Goal: Task Accomplishment & Management: Manage account settings

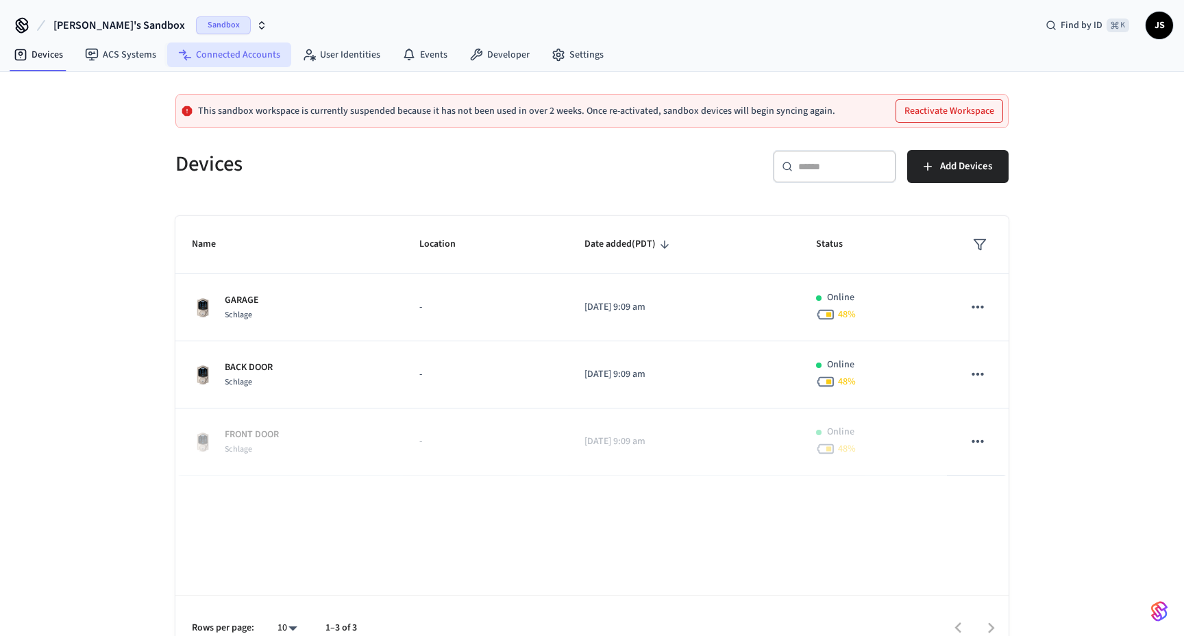
click at [261, 57] on link "Connected Accounts" at bounding box center [229, 54] width 124 height 25
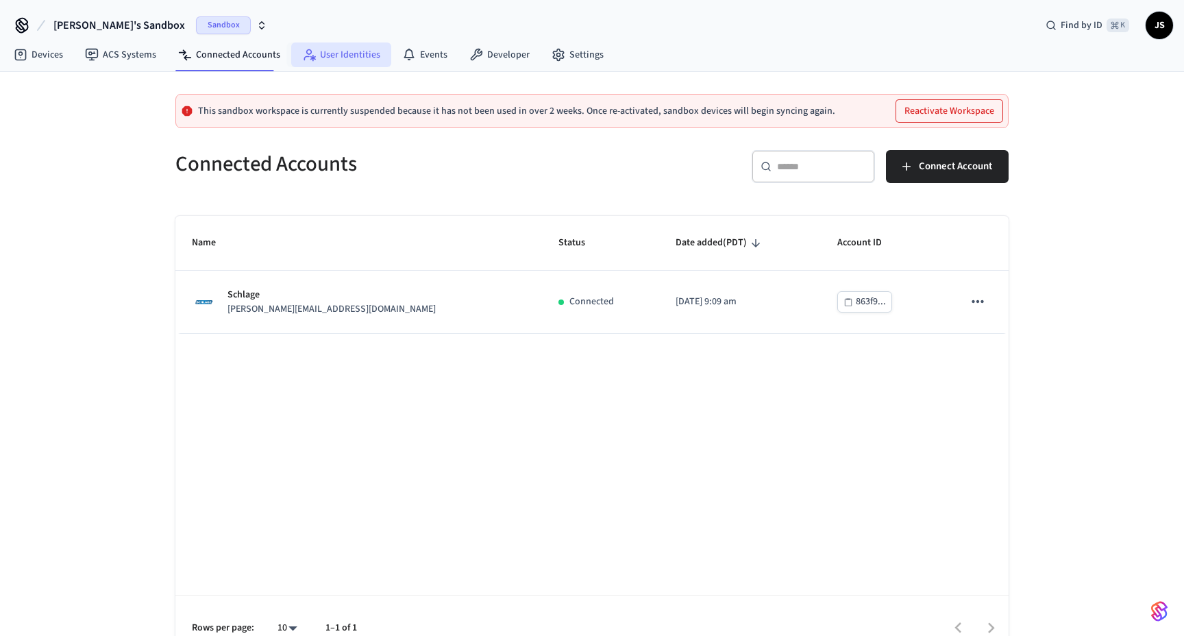
click at [329, 53] on link "User Identities" at bounding box center [341, 54] width 100 height 25
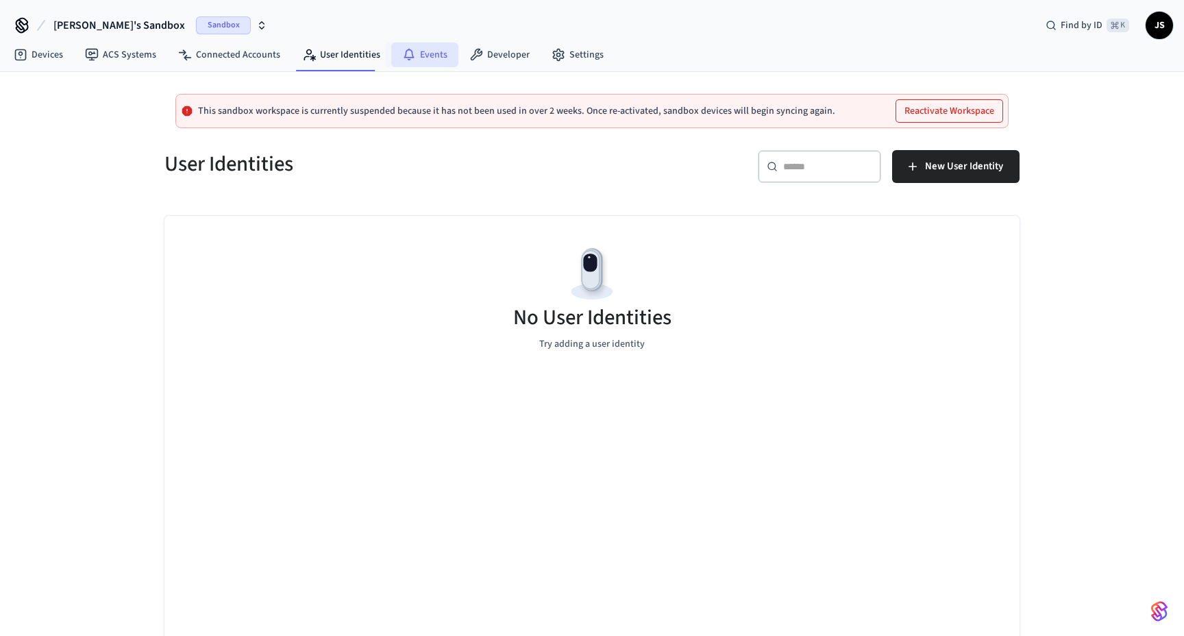
click at [434, 52] on link "Events" at bounding box center [424, 54] width 67 height 25
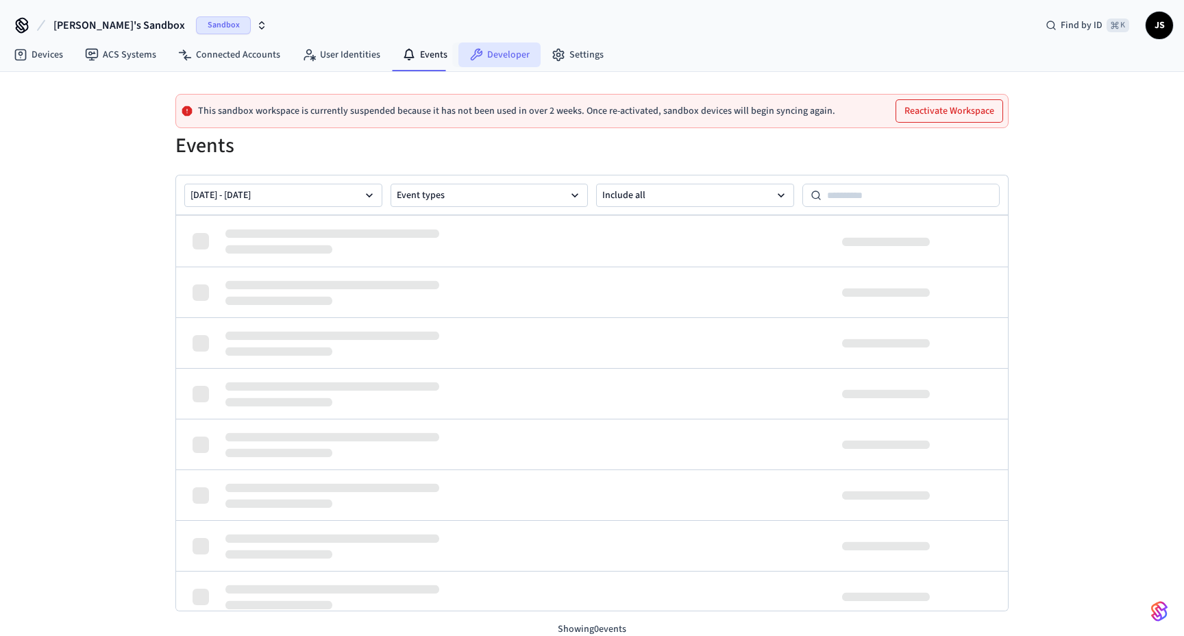
click at [501, 52] on link "Developer" at bounding box center [499, 54] width 82 height 25
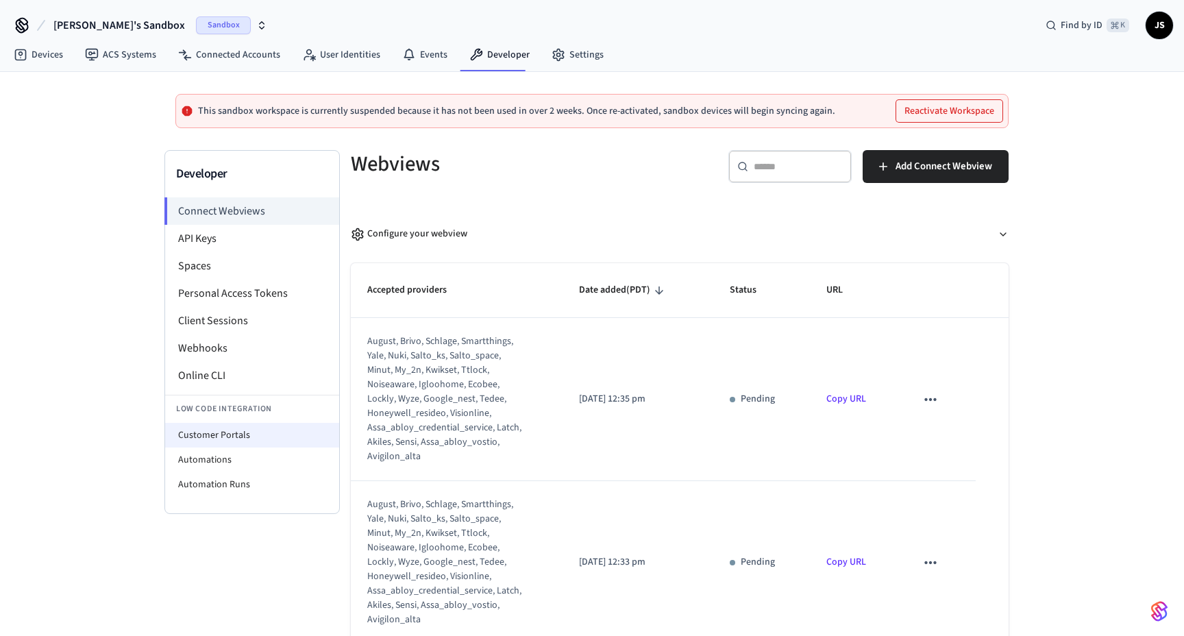
click at [219, 435] on li "Customer Portals" at bounding box center [252, 435] width 174 height 25
select select "**********"
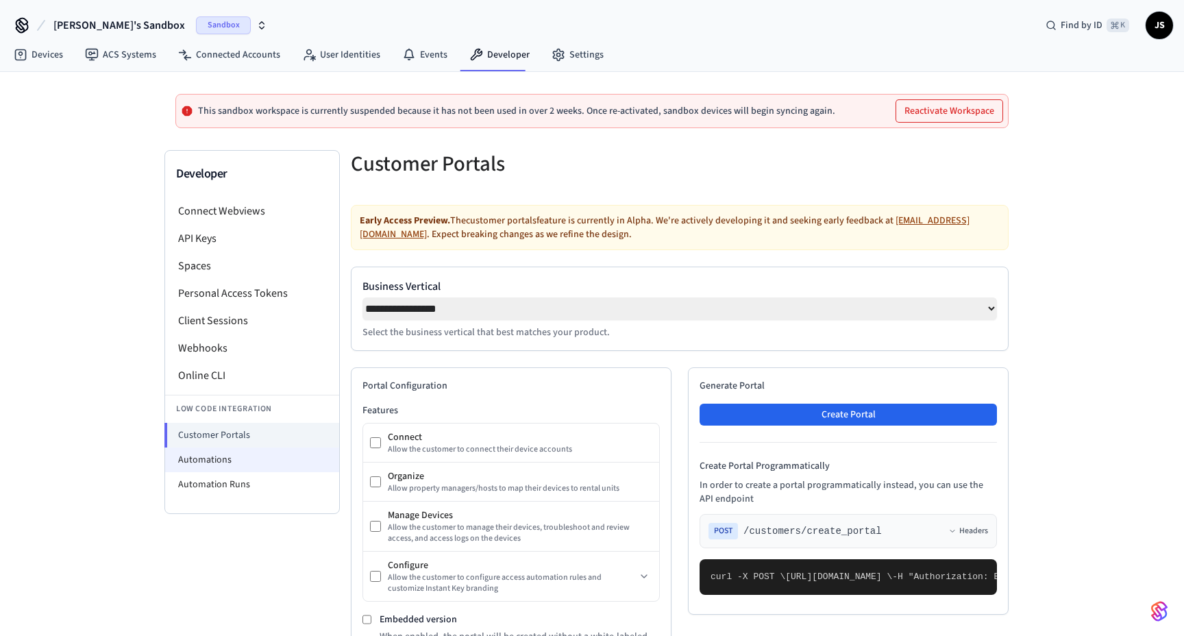
click at [219, 460] on li "Automations" at bounding box center [252, 459] width 174 height 25
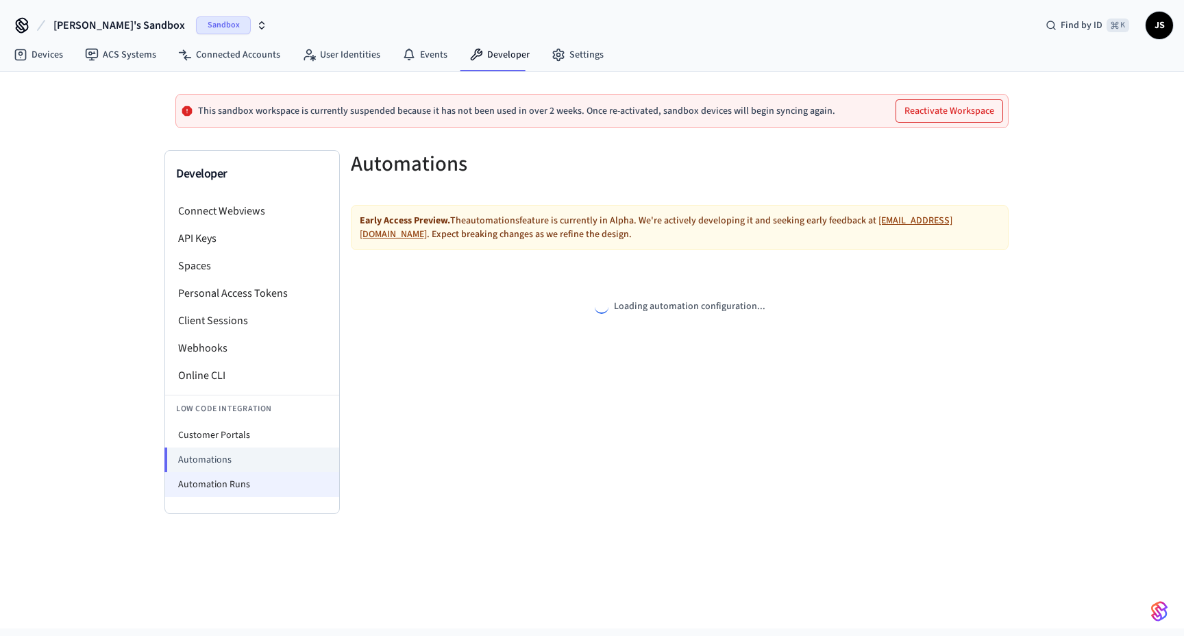
click at [219, 486] on li "Automation Runs" at bounding box center [252, 484] width 174 height 25
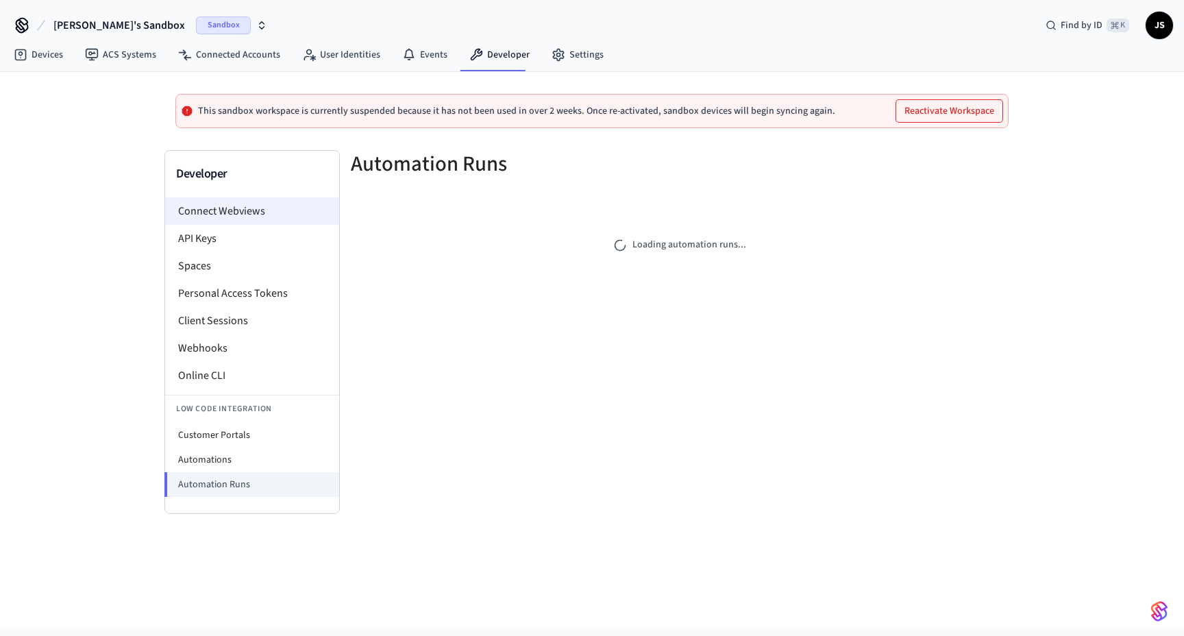
click at [219, 215] on li "Connect Webviews" at bounding box center [252, 210] width 174 height 27
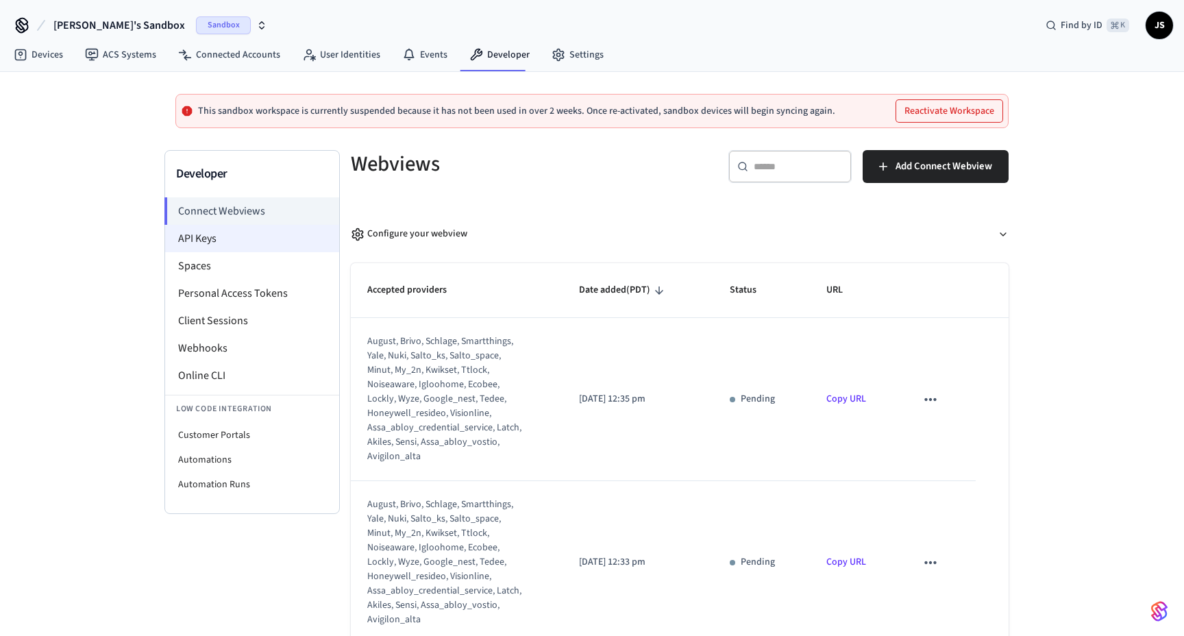
click at [230, 238] on li "API Keys" at bounding box center [252, 238] width 174 height 27
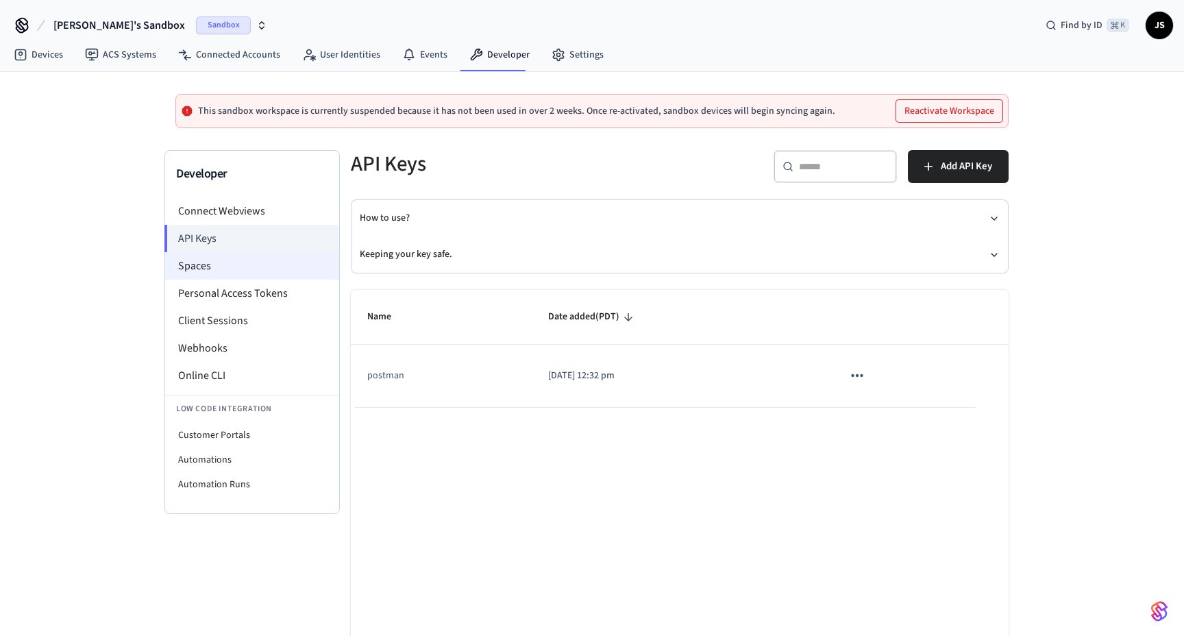
click at [230, 260] on li "Spaces" at bounding box center [252, 265] width 174 height 27
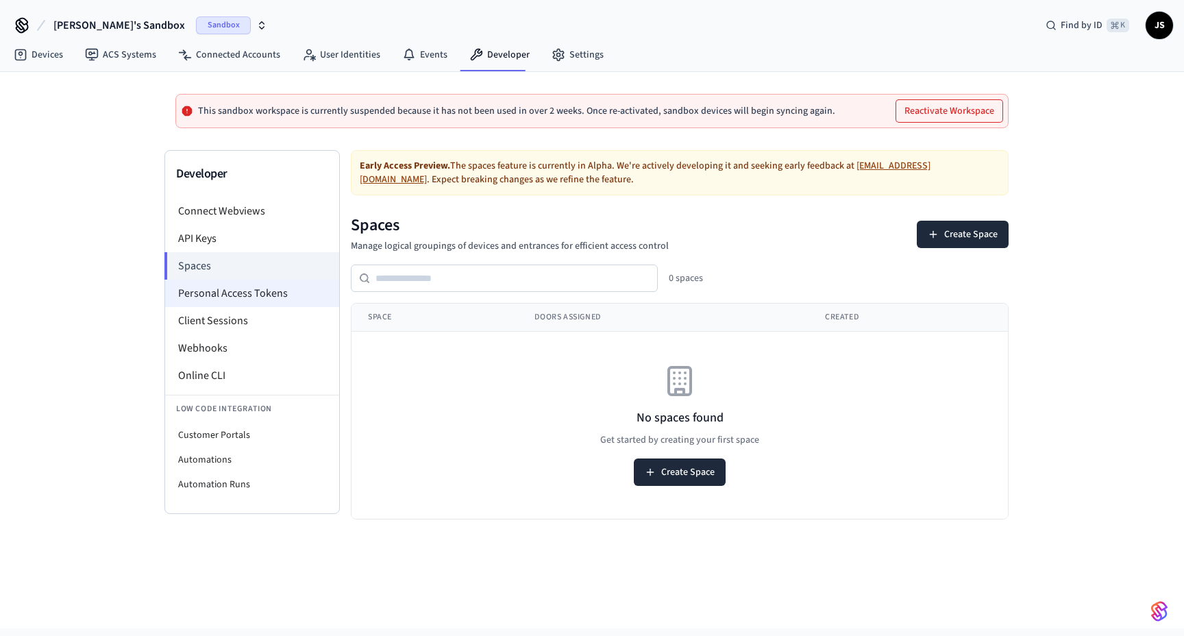
click at [235, 291] on li "Personal Access Tokens" at bounding box center [252, 293] width 174 height 27
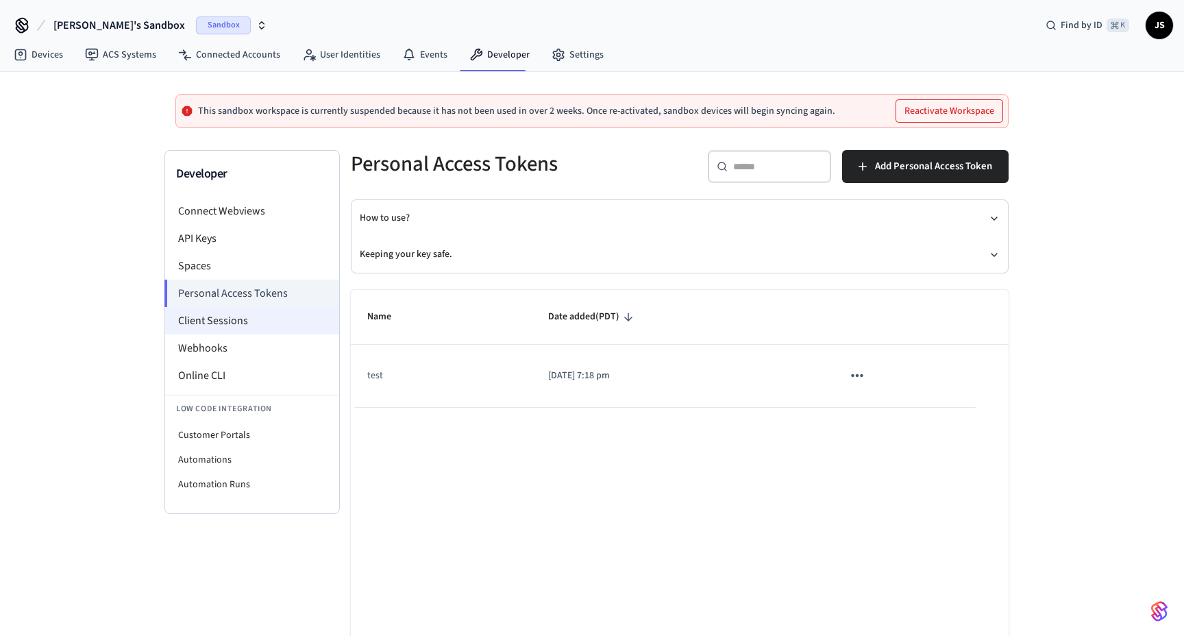
click at [238, 325] on li "Client Sessions" at bounding box center [252, 320] width 174 height 27
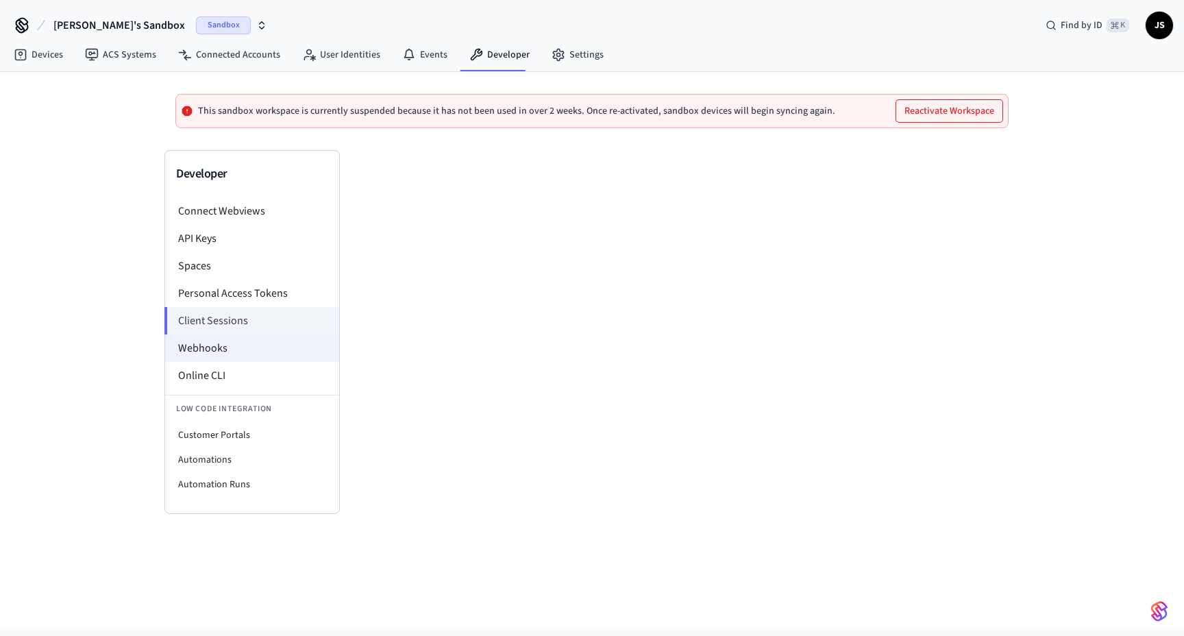
click at [236, 349] on li "Webhooks" at bounding box center [252, 347] width 174 height 27
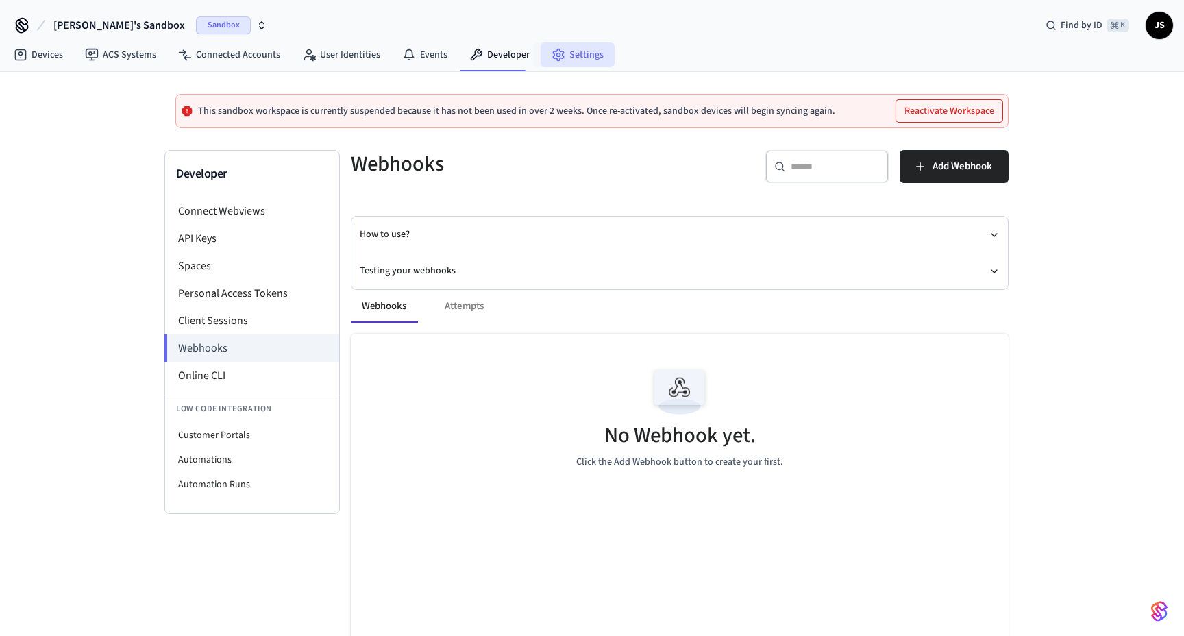
click at [578, 53] on link "Settings" at bounding box center [578, 54] width 74 height 25
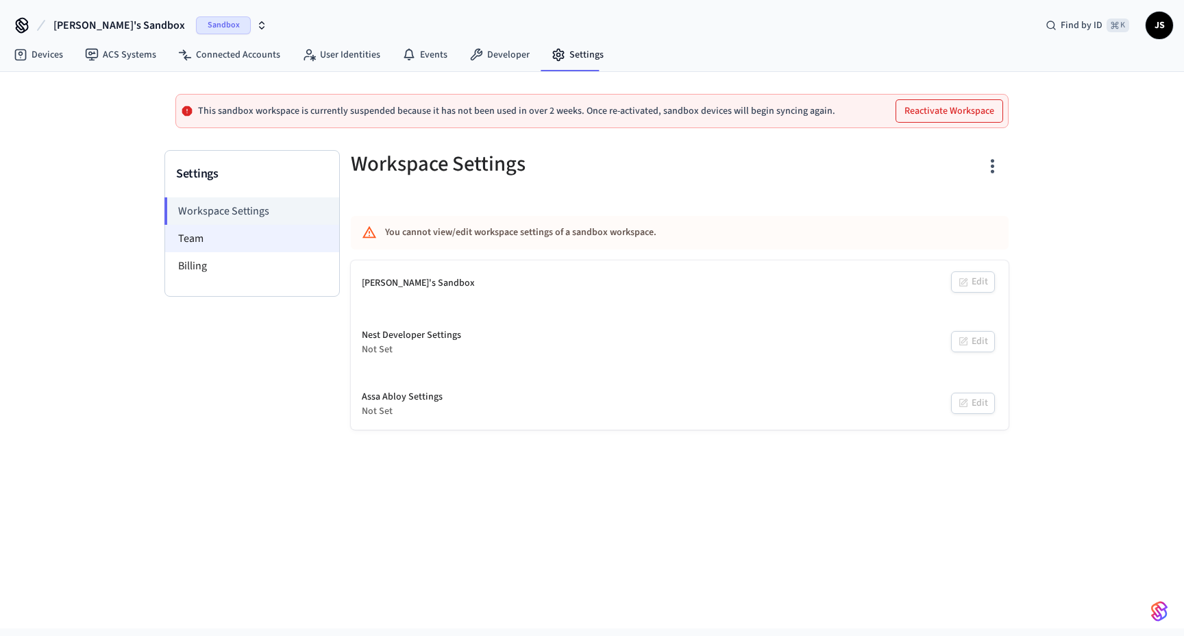
click at [197, 247] on li "Team" at bounding box center [252, 238] width 174 height 27
click at [214, 210] on li "Workspace Settings" at bounding box center [251, 210] width 175 height 27
click at [246, 53] on link "Connected Accounts" at bounding box center [229, 54] width 124 height 25
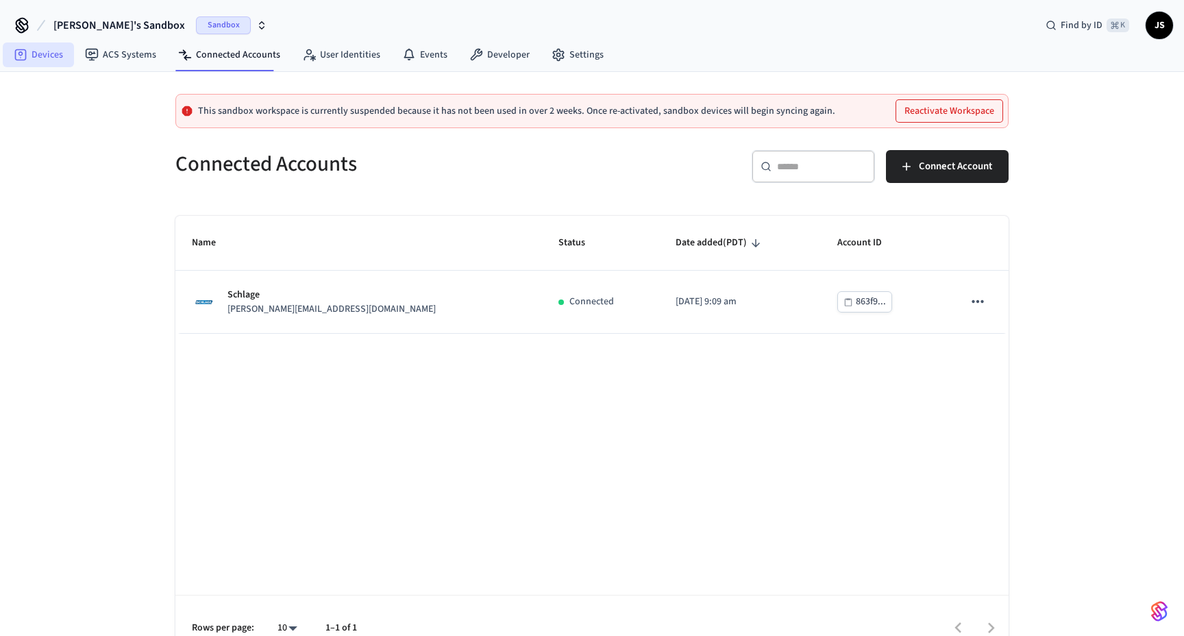
click at [36, 50] on link "Devices" at bounding box center [38, 54] width 71 height 25
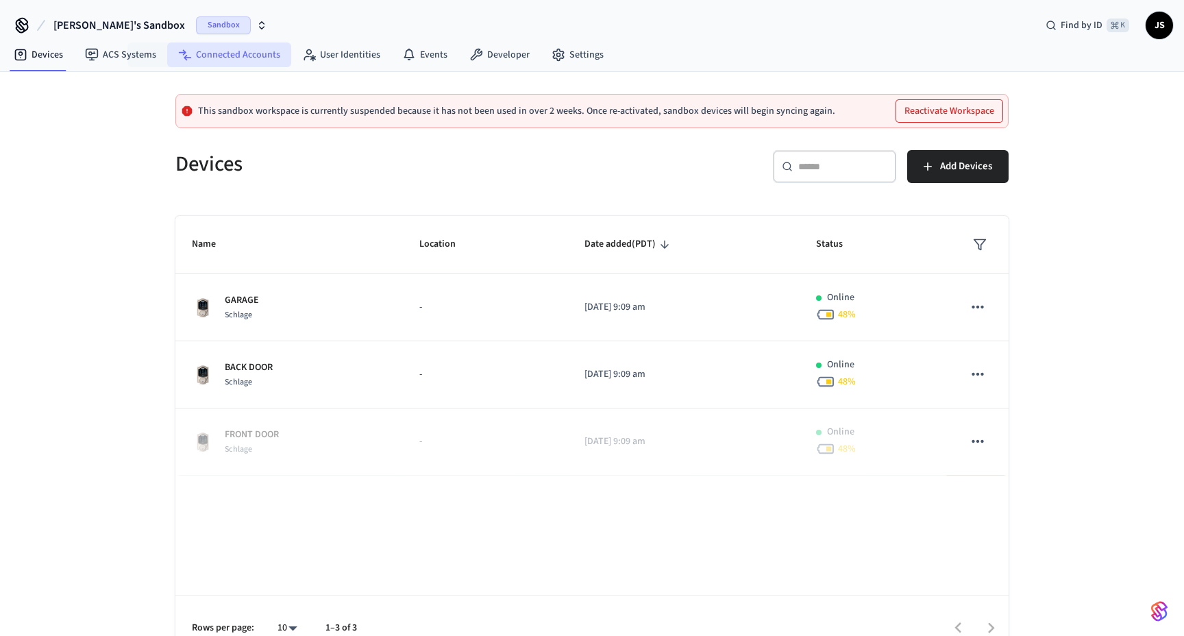
click at [239, 49] on link "Connected Accounts" at bounding box center [229, 54] width 124 height 25
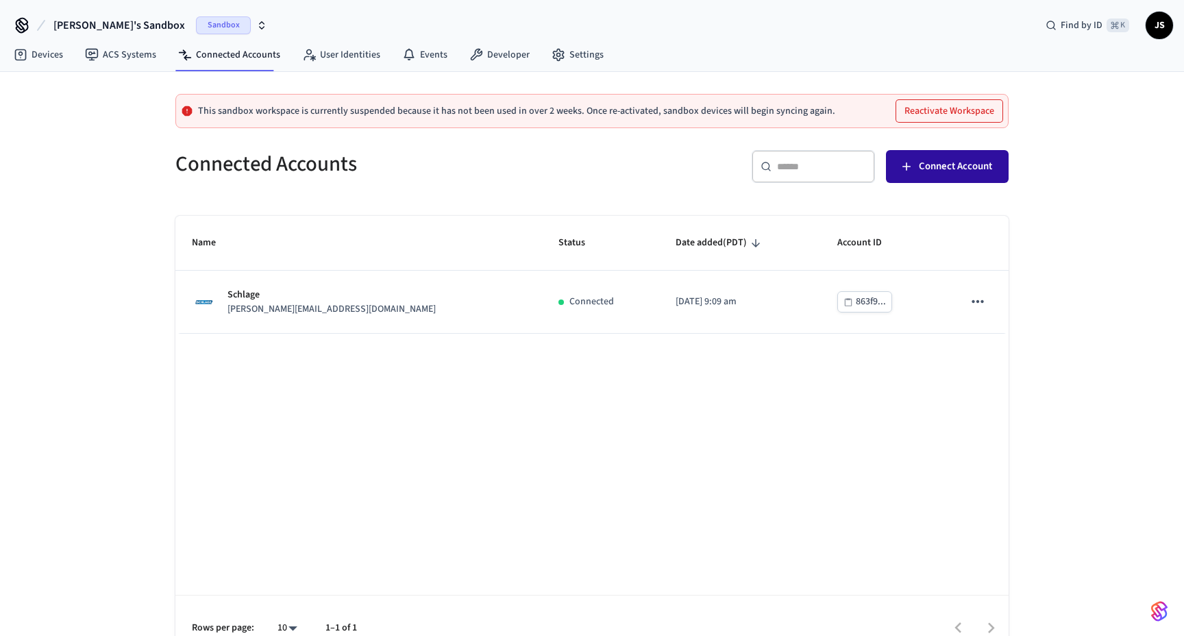
click at [940, 152] on button "Connect Account" at bounding box center [947, 166] width 123 height 33
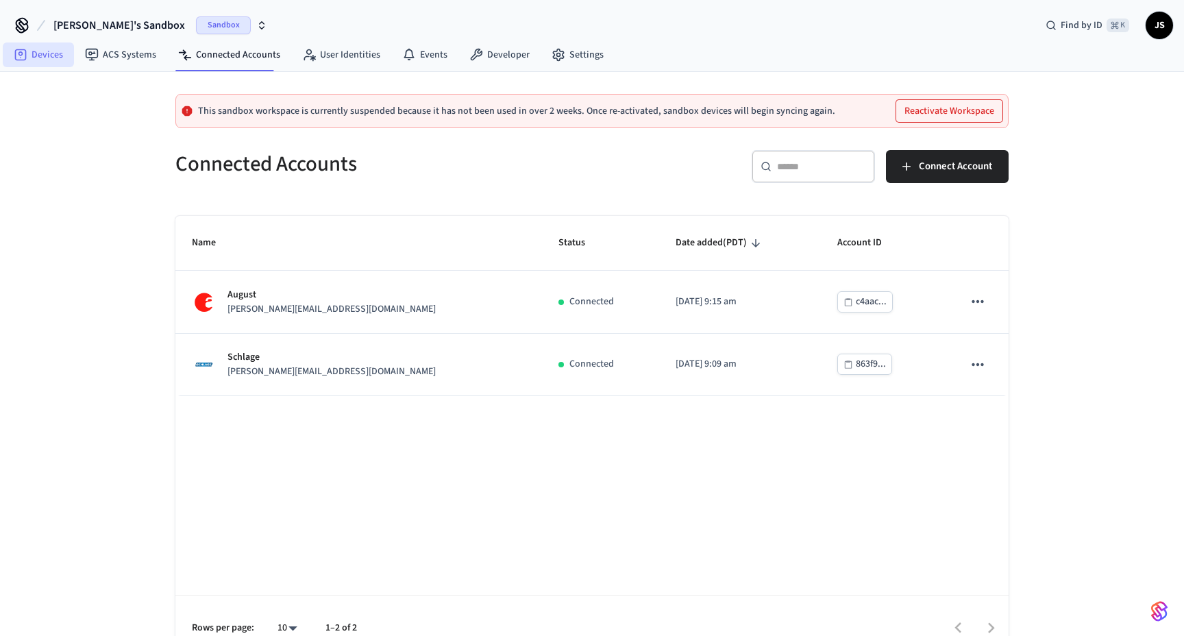
click at [49, 56] on link "Devices" at bounding box center [38, 54] width 71 height 25
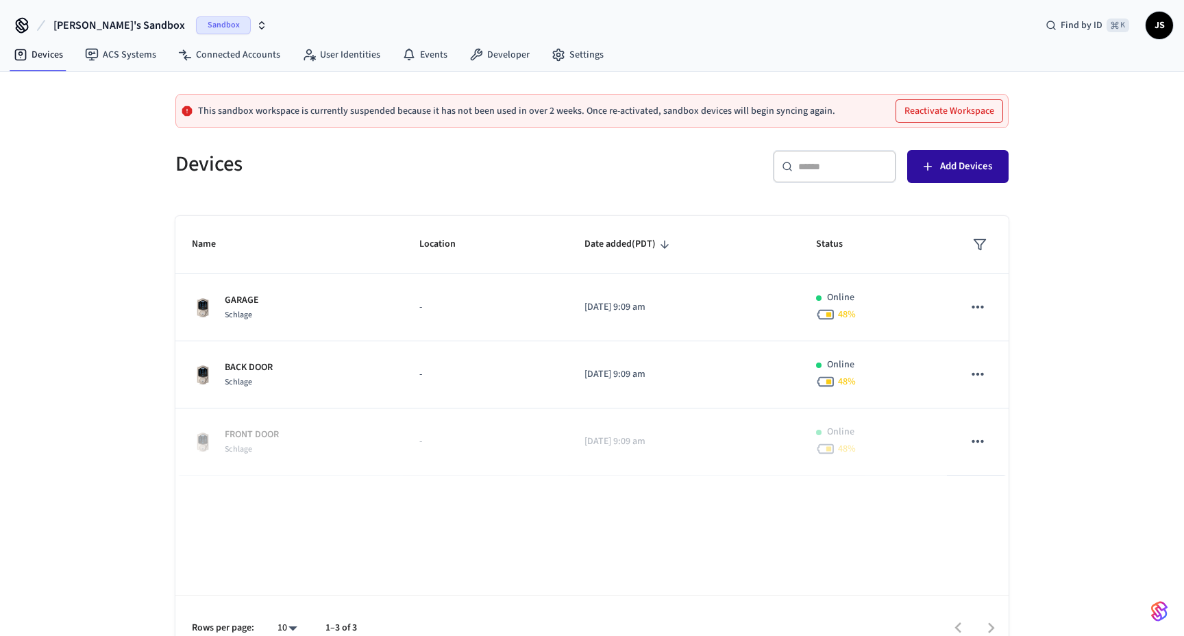
click at [942, 164] on span "Add Devices" at bounding box center [966, 167] width 52 height 18
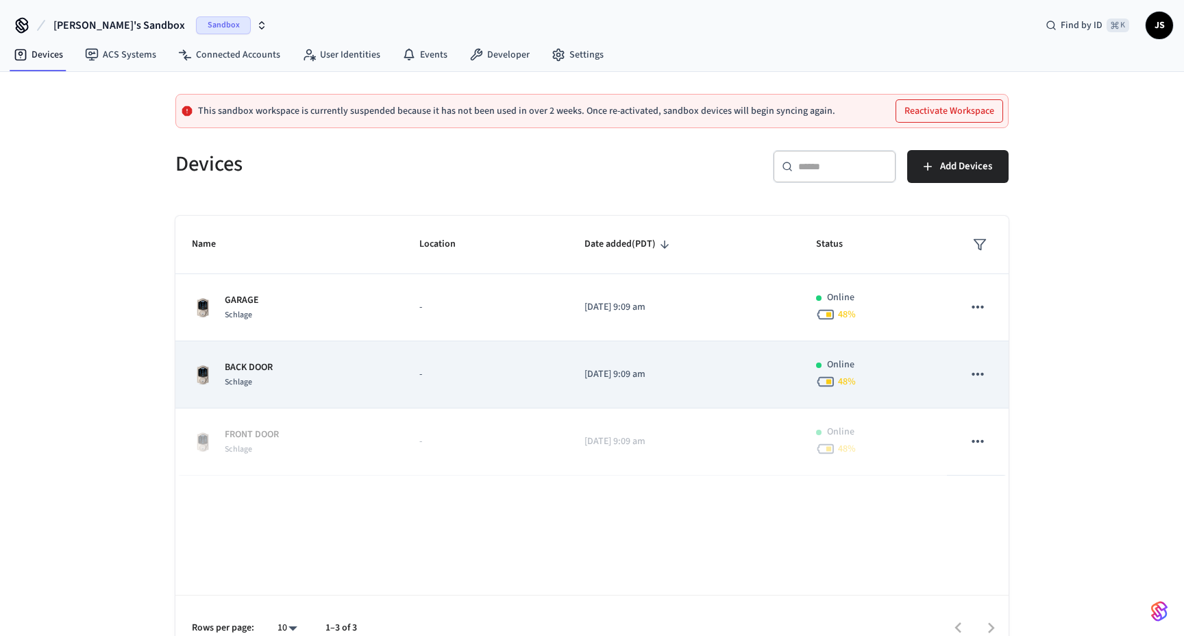
scroll to position [25, 0]
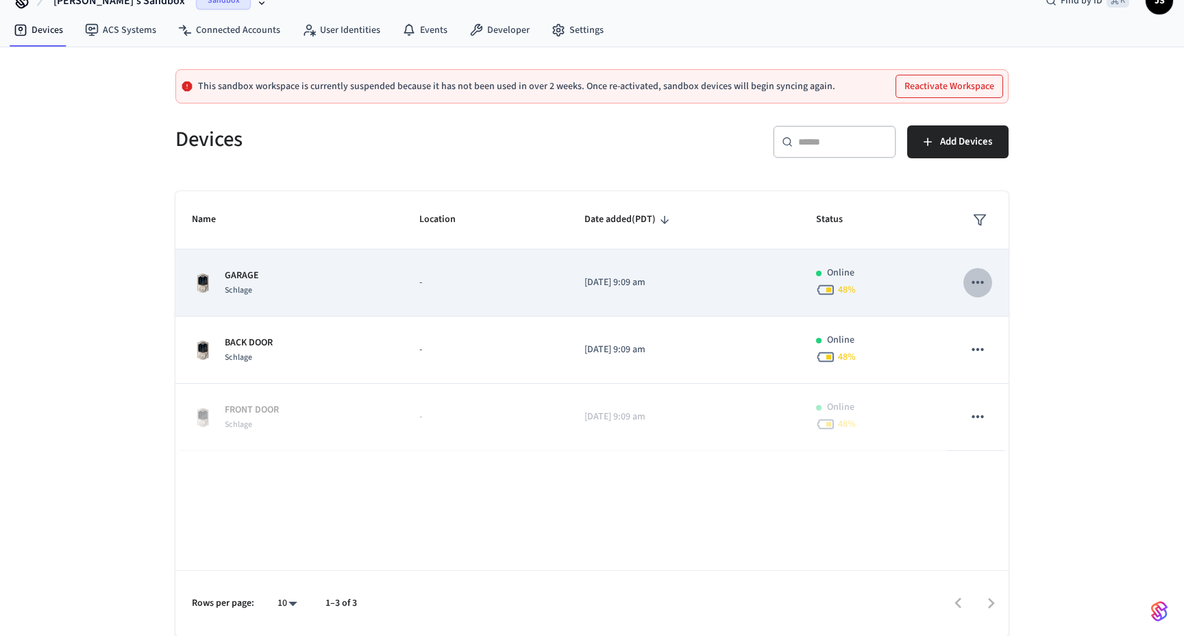
click at [980, 285] on icon "sticky table" at bounding box center [978, 282] width 18 height 18
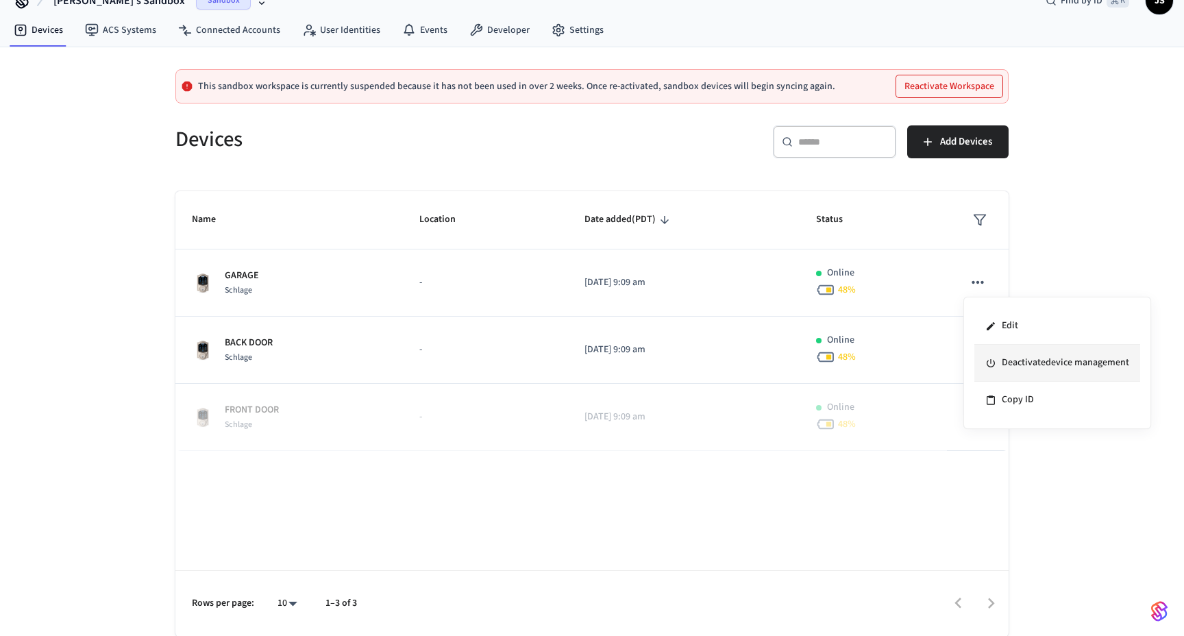
click at [1022, 371] on li "Deactivate device management" at bounding box center [1057, 363] width 166 height 37
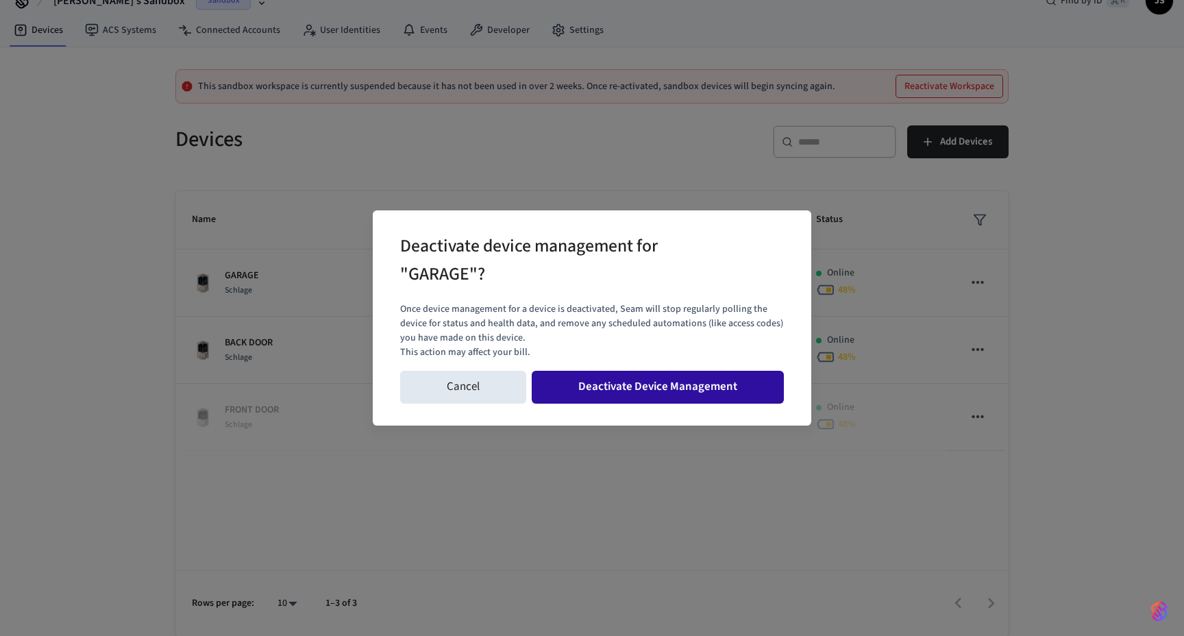
click at [663, 397] on button "Deactivate Device Management" at bounding box center [658, 387] width 252 height 33
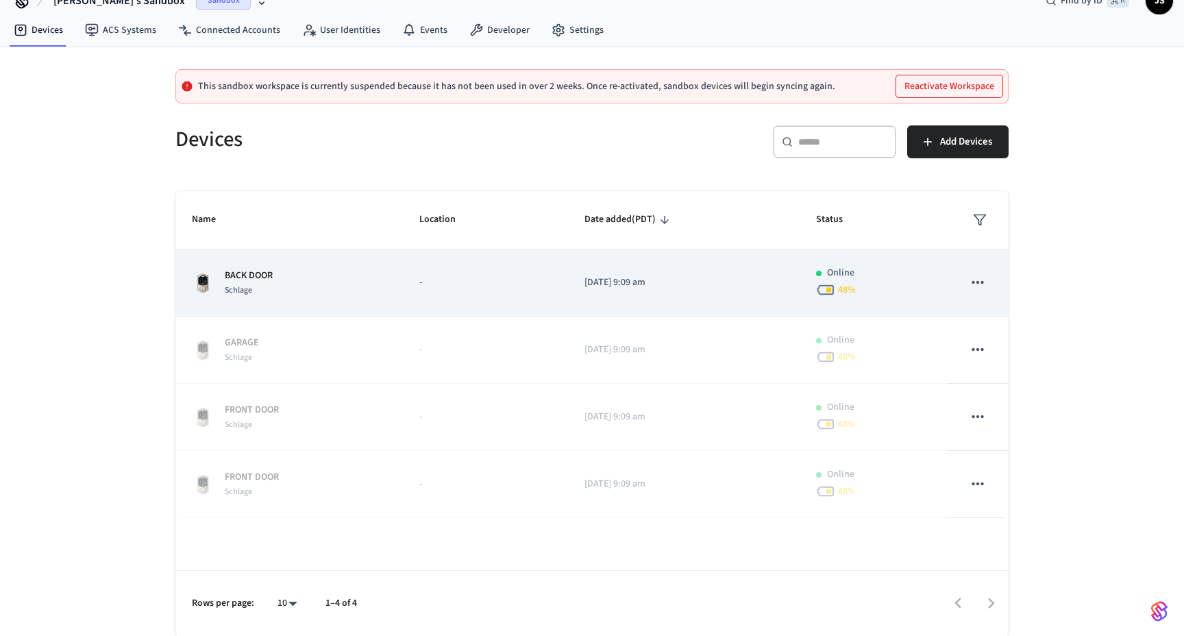
click at [976, 281] on icon "sticky table" at bounding box center [978, 282] width 12 height 3
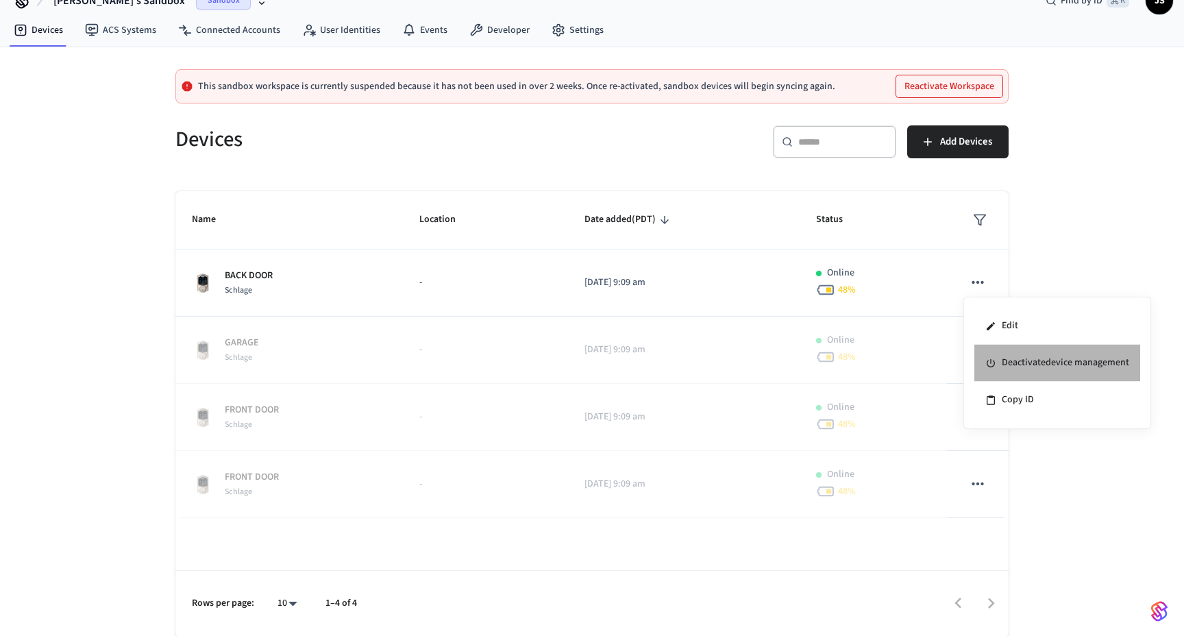
click at [1027, 373] on li "Deactivate device management" at bounding box center [1057, 363] width 166 height 37
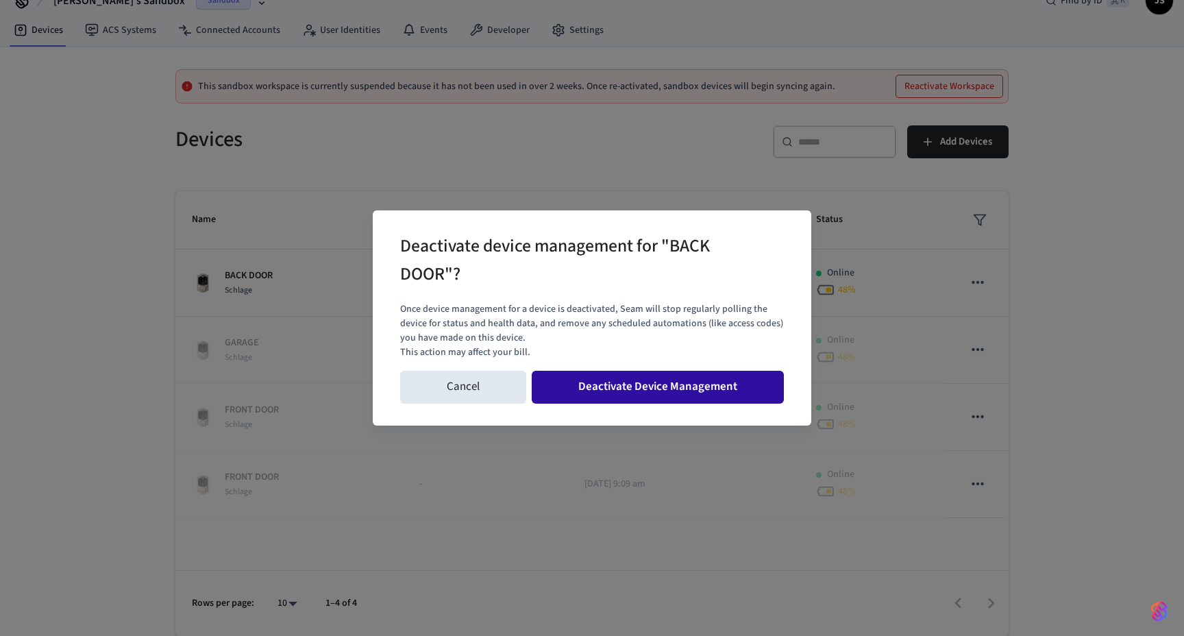
click at [716, 390] on button "Deactivate Device Management" at bounding box center [658, 387] width 252 height 33
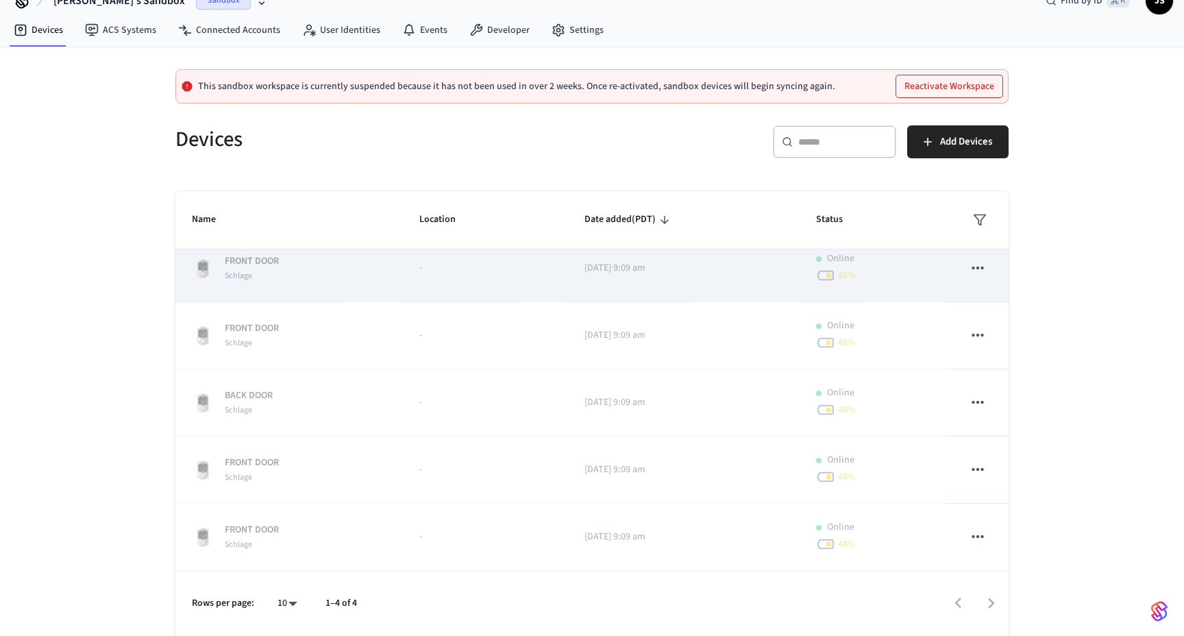
scroll to position [82, 0]
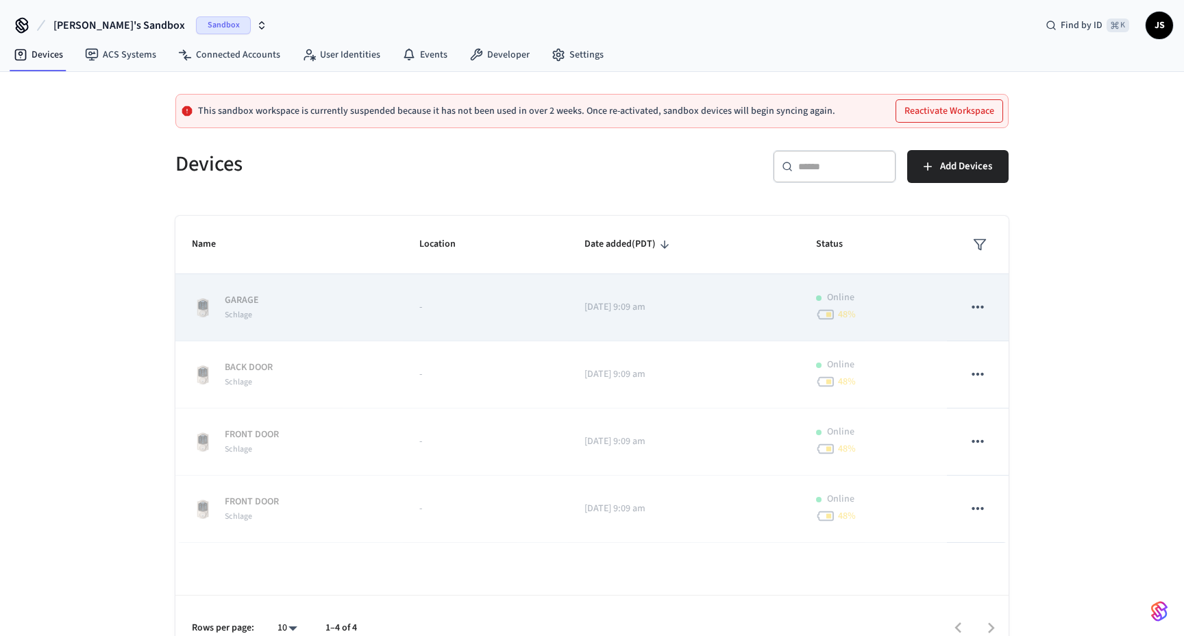
click at [978, 315] on icon "sticky table" at bounding box center [978, 307] width 18 height 18
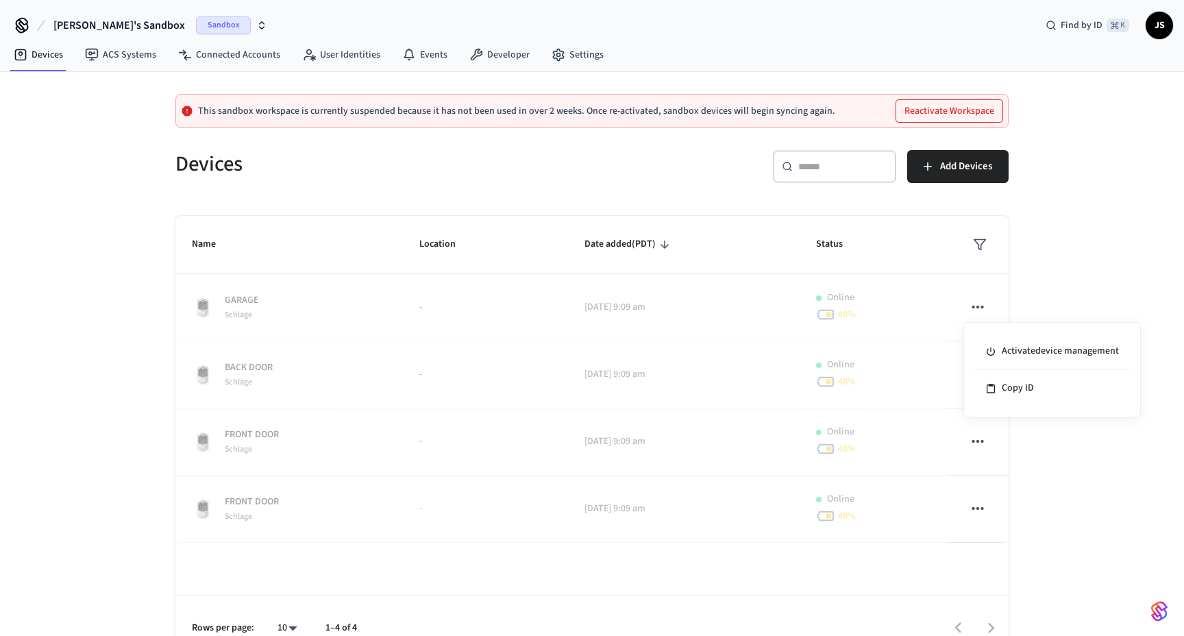
click at [1096, 237] on div at bounding box center [592, 318] width 1184 height 636
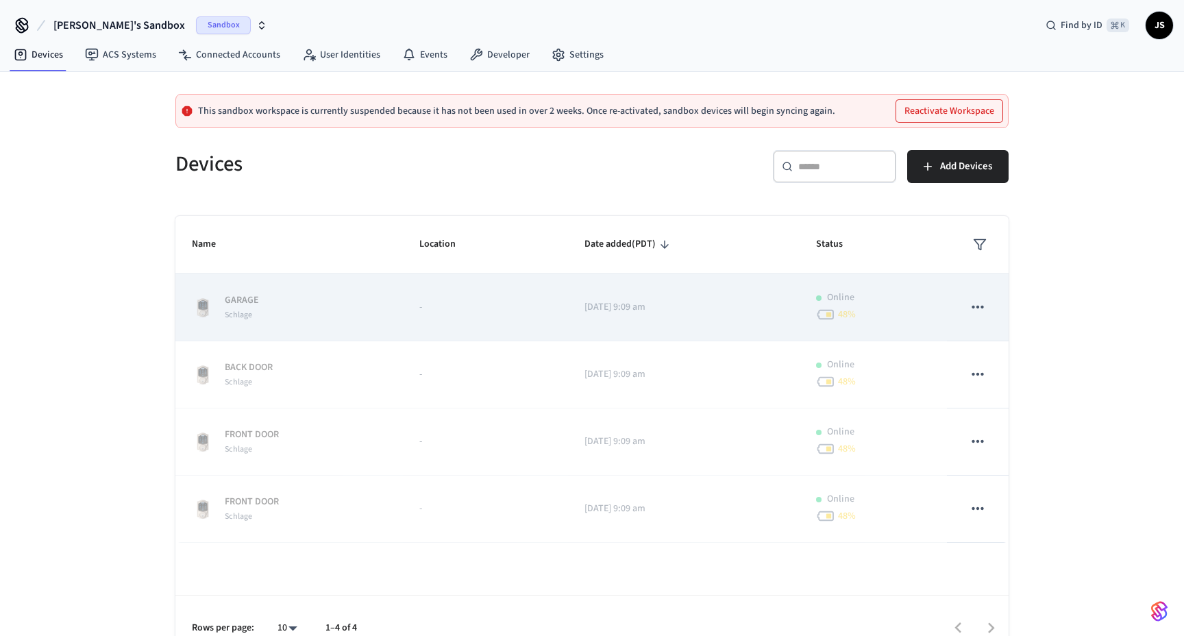
scroll to position [25, 0]
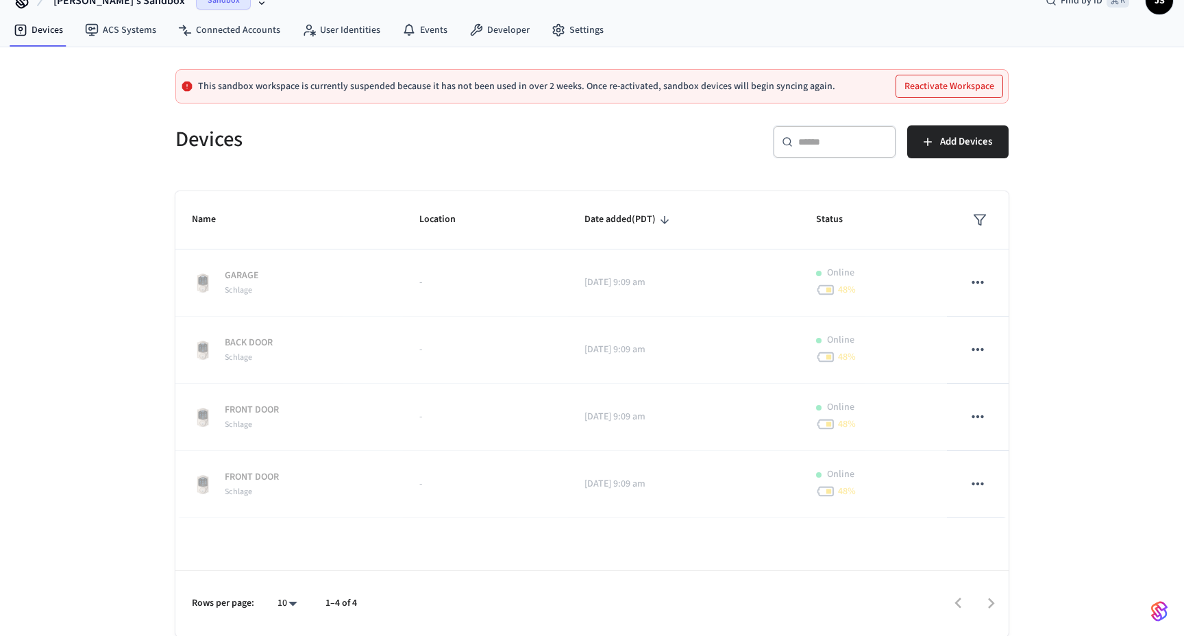
click at [994, 606] on div at bounding box center [689, 603] width 637 height 32
click at [989, 604] on div at bounding box center [689, 603] width 637 height 32
click at [965, 600] on div at bounding box center [689, 603] width 637 height 32
click at [949, 138] on span "Add Devices" at bounding box center [966, 142] width 52 height 18
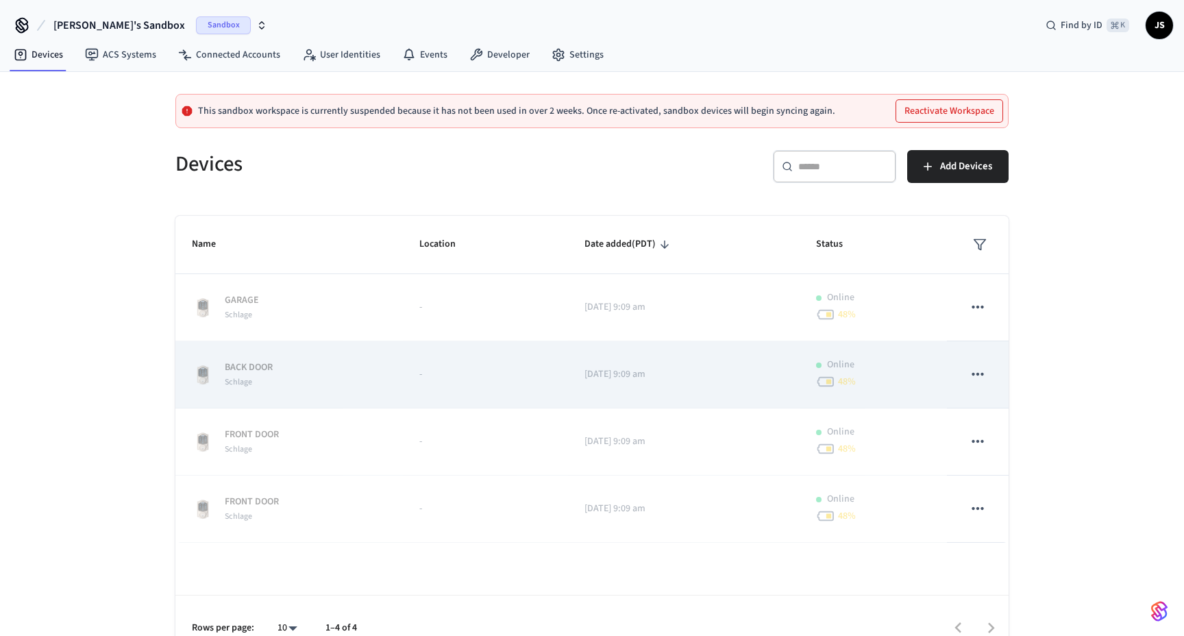
scroll to position [0, 0]
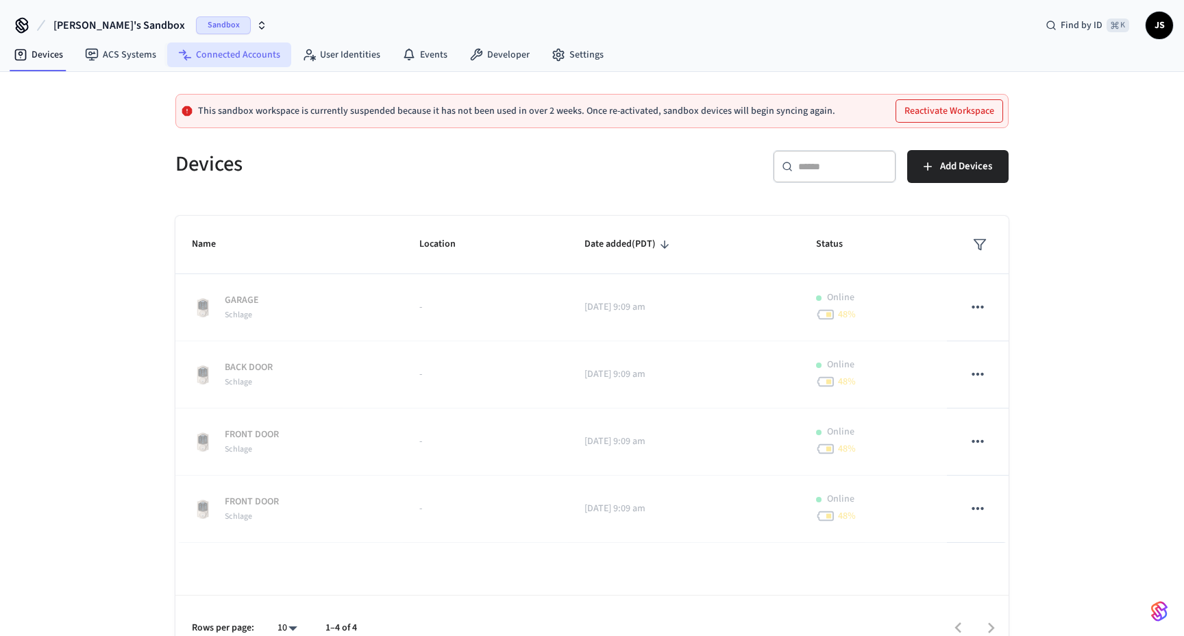
click at [244, 63] on link "Connected Accounts" at bounding box center [229, 54] width 124 height 25
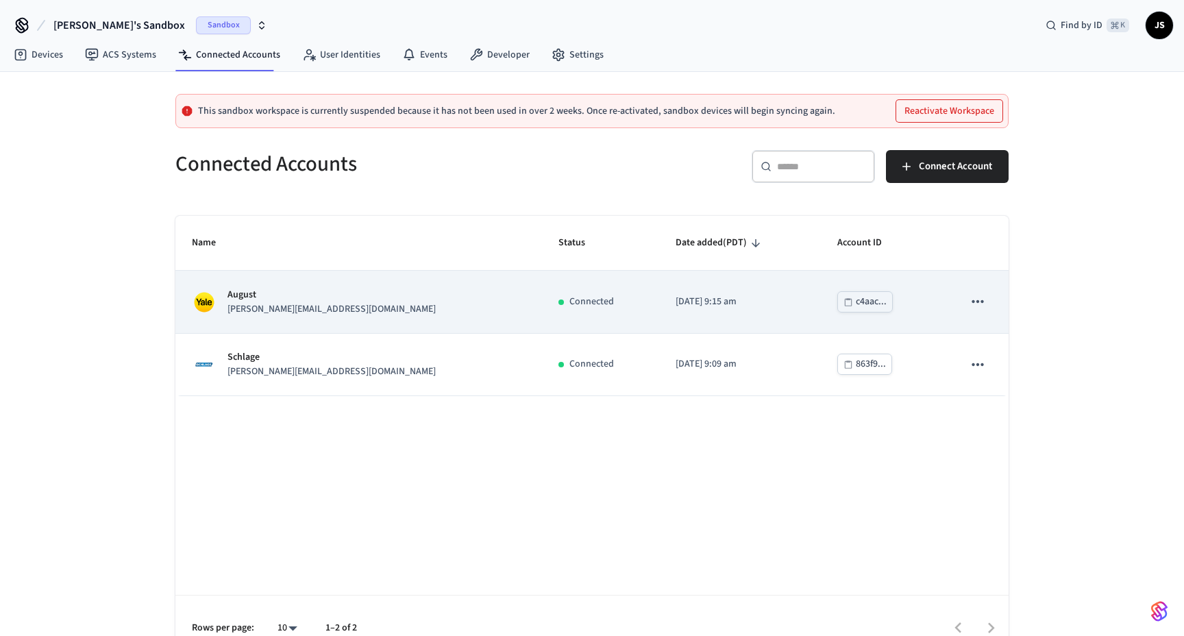
click at [293, 301] on p "August" at bounding box center [331, 295] width 208 height 14
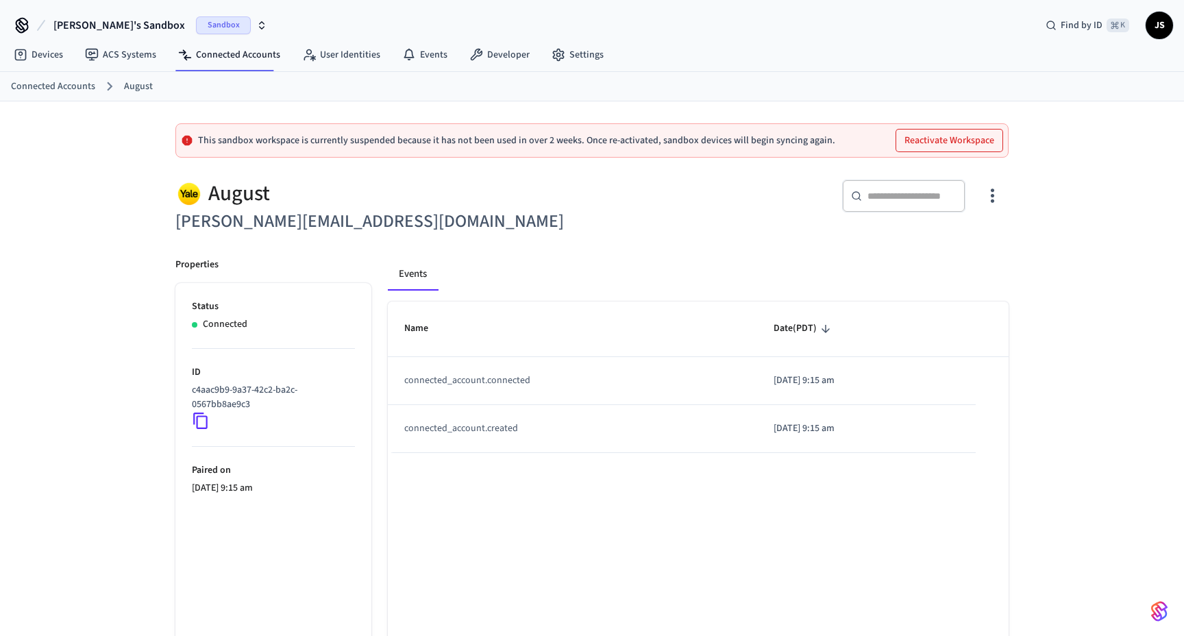
click at [929, 138] on button "Reactivate Workspace" at bounding box center [949, 140] width 106 height 22
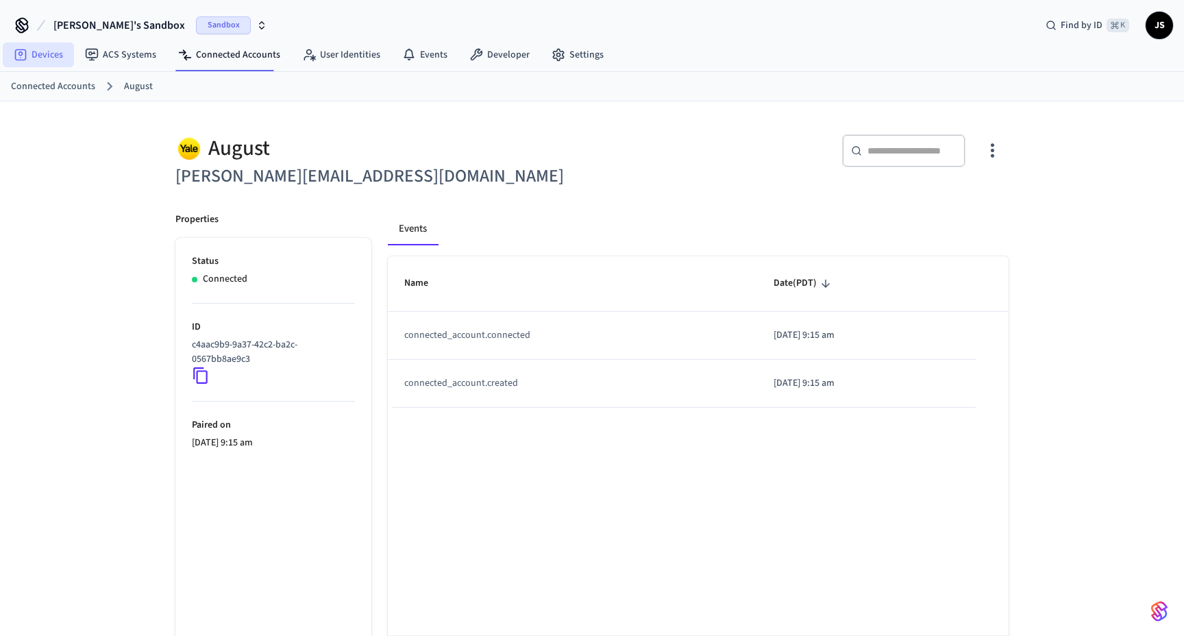
click at [42, 62] on link "Devices" at bounding box center [38, 54] width 71 height 25
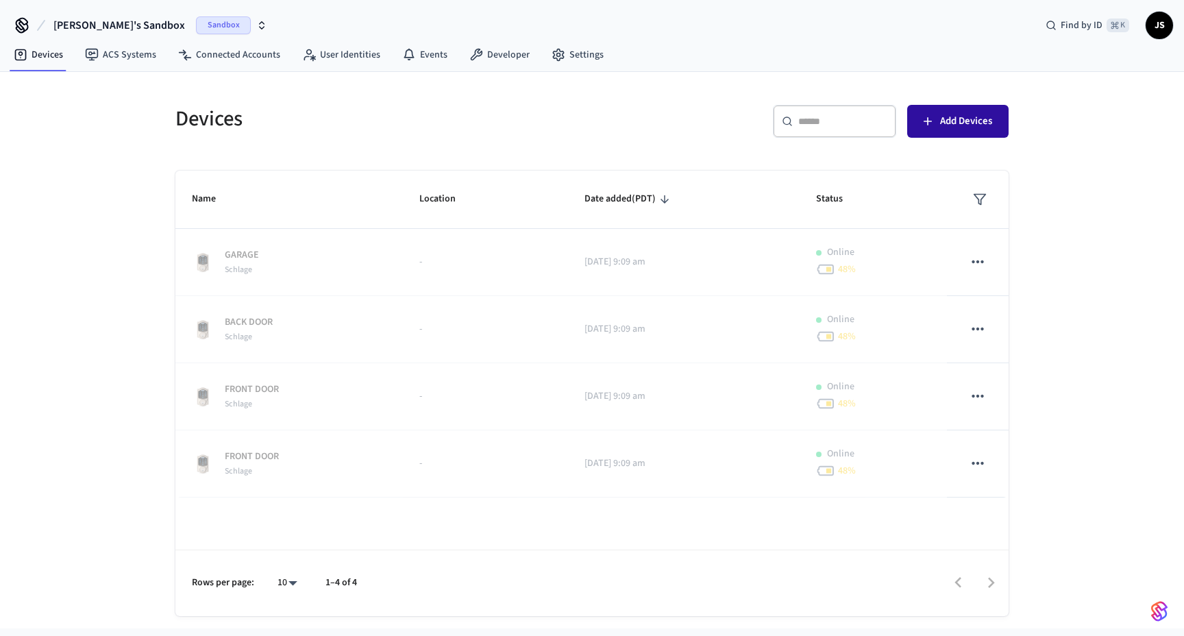
click at [957, 123] on span "Add Devices" at bounding box center [966, 121] width 52 height 18
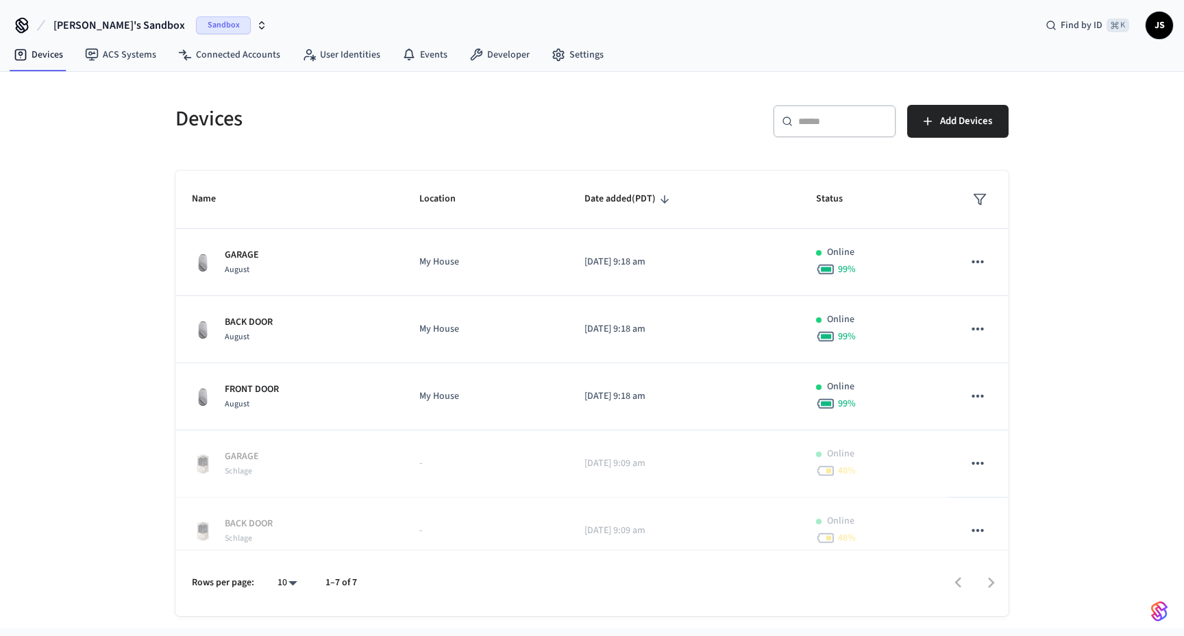
click at [664, 138] on div "​ ​ Add Devices" at bounding box center [804, 127] width 408 height 44
click at [943, 124] on span "Add Devices" at bounding box center [966, 121] width 52 height 18
click at [245, 58] on link "Connected Accounts" at bounding box center [229, 54] width 124 height 25
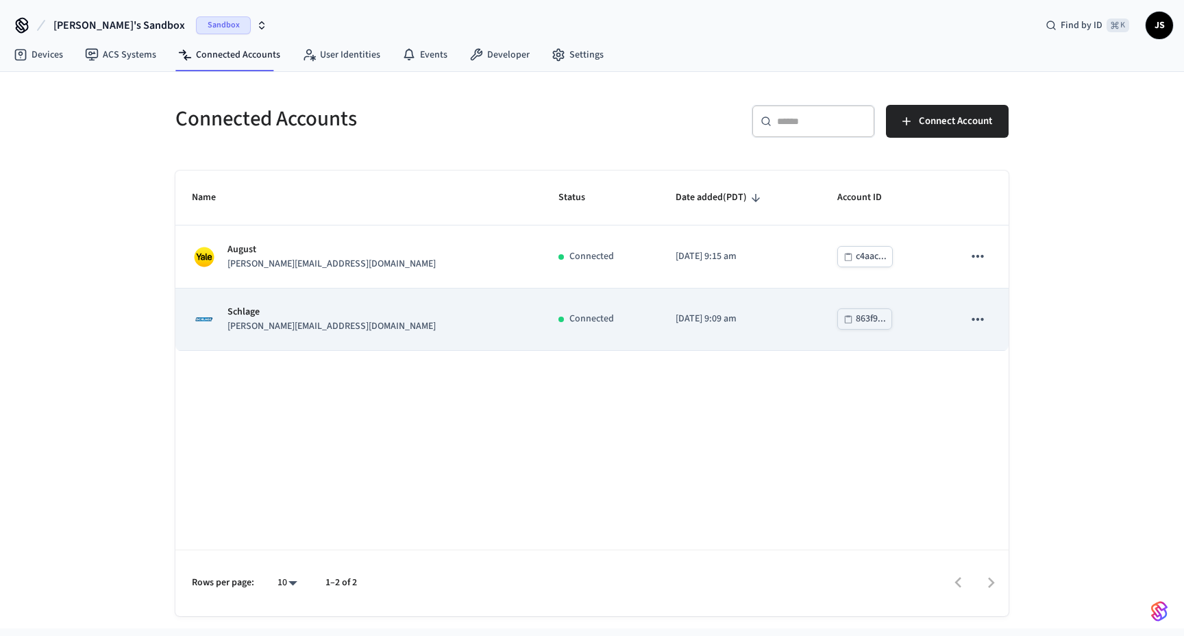
click at [320, 305] on div "Schlage [PERSON_NAME][EMAIL_ADDRESS][DOMAIN_NAME]" at bounding box center [359, 319] width 334 height 29
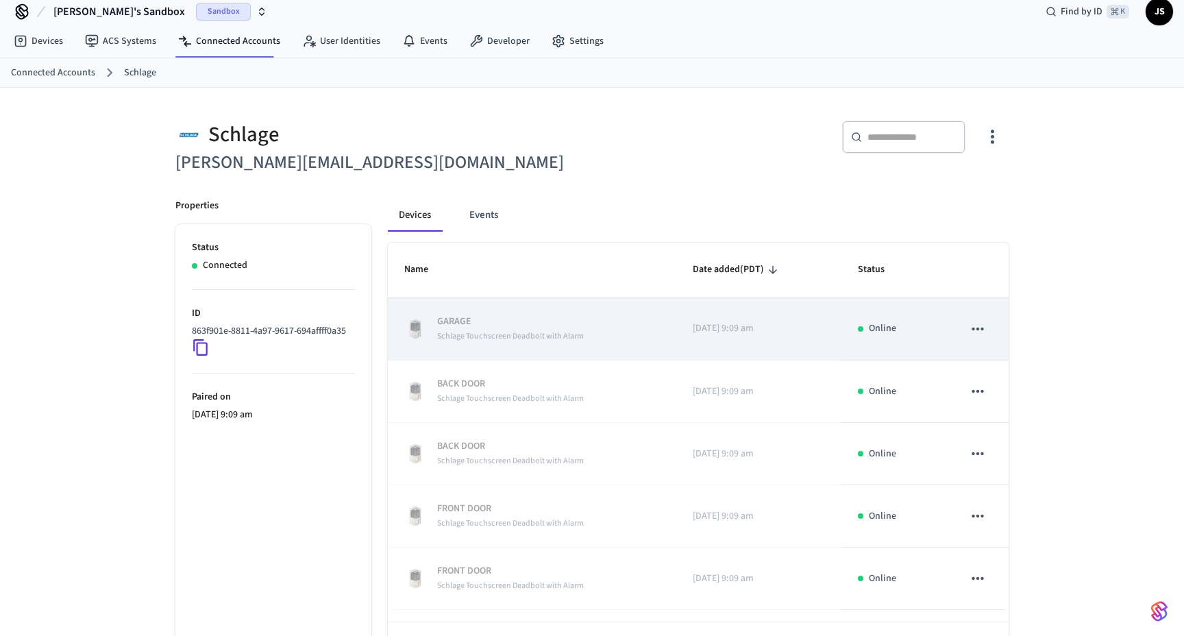
scroll to position [18, 0]
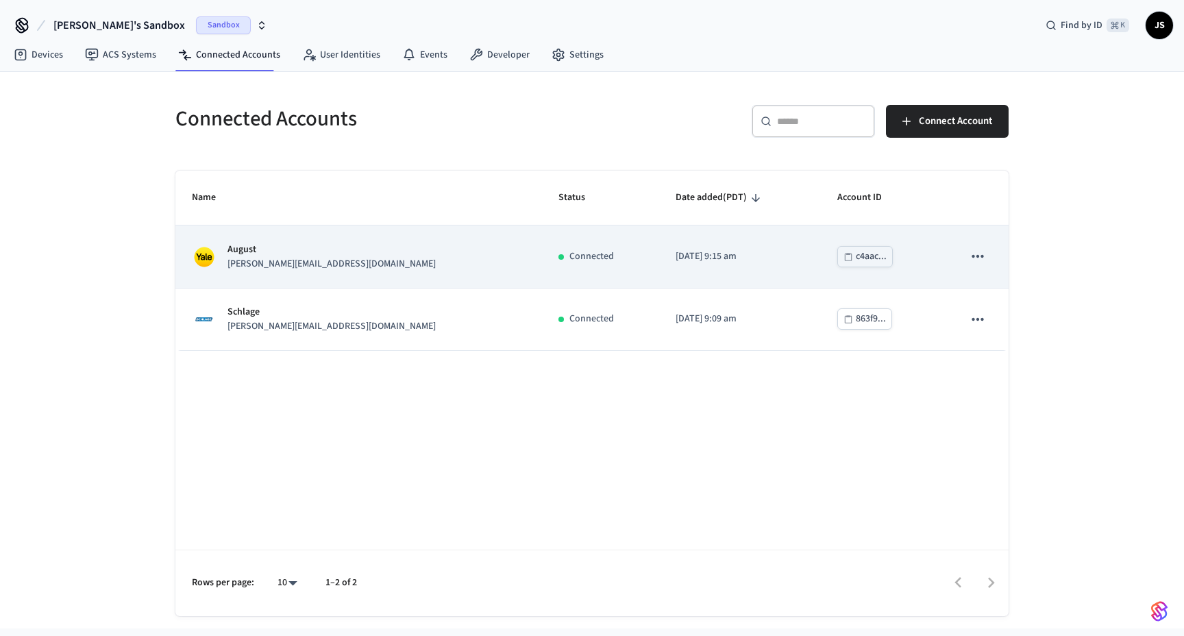
click at [314, 259] on div "[PERSON_NAME] [PERSON_NAME][EMAIL_ADDRESS][DOMAIN_NAME]" at bounding box center [359, 257] width 334 height 29
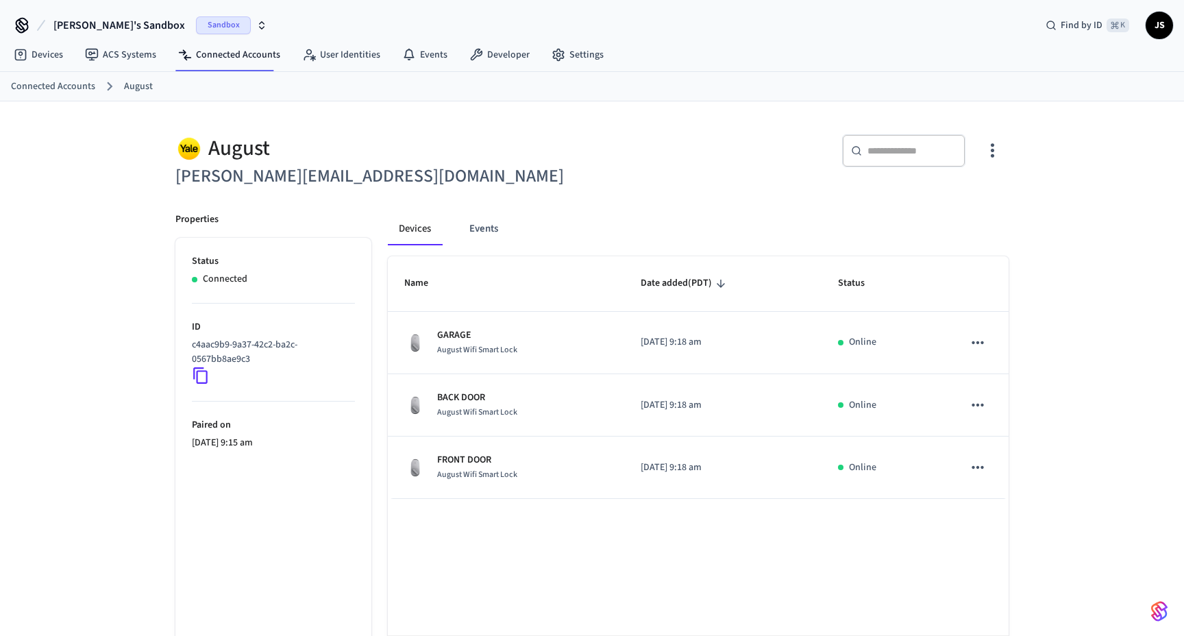
click at [236, 154] on div "August" at bounding box center [379, 148] width 408 height 28
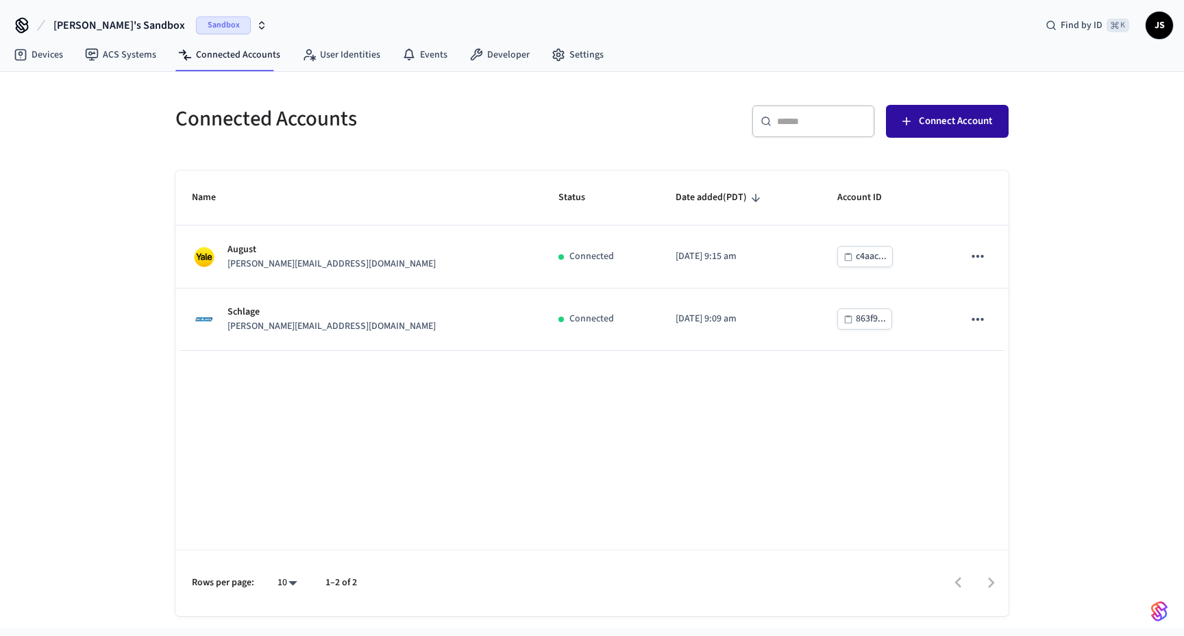
click at [932, 125] on span "Connect Account" at bounding box center [955, 121] width 73 height 18
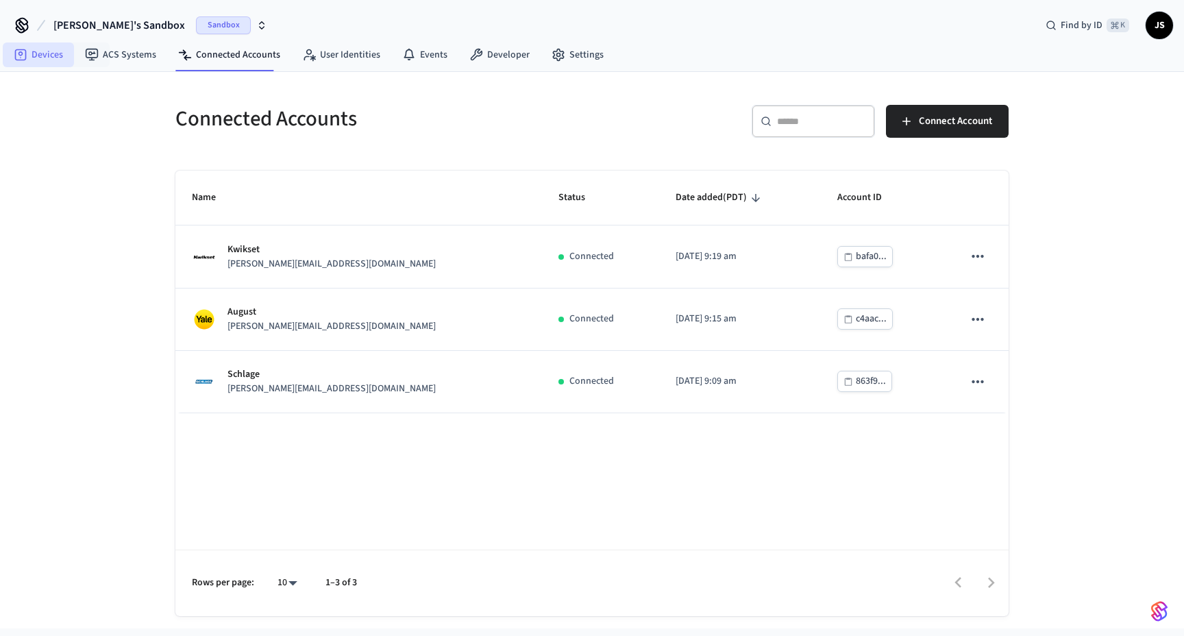
click at [56, 58] on link "Devices" at bounding box center [38, 54] width 71 height 25
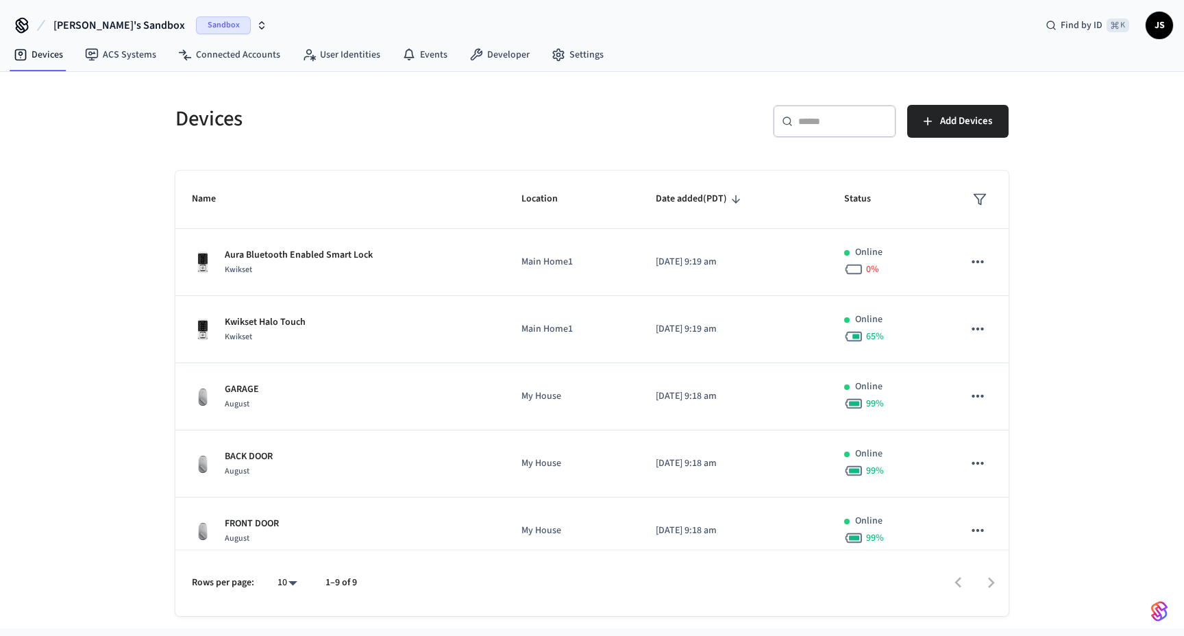
click at [637, 146] on div "​ ​ Add Devices" at bounding box center [804, 127] width 408 height 44
click at [915, 126] on button "Add Devices" at bounding box center [957, 121] width 101 height 33
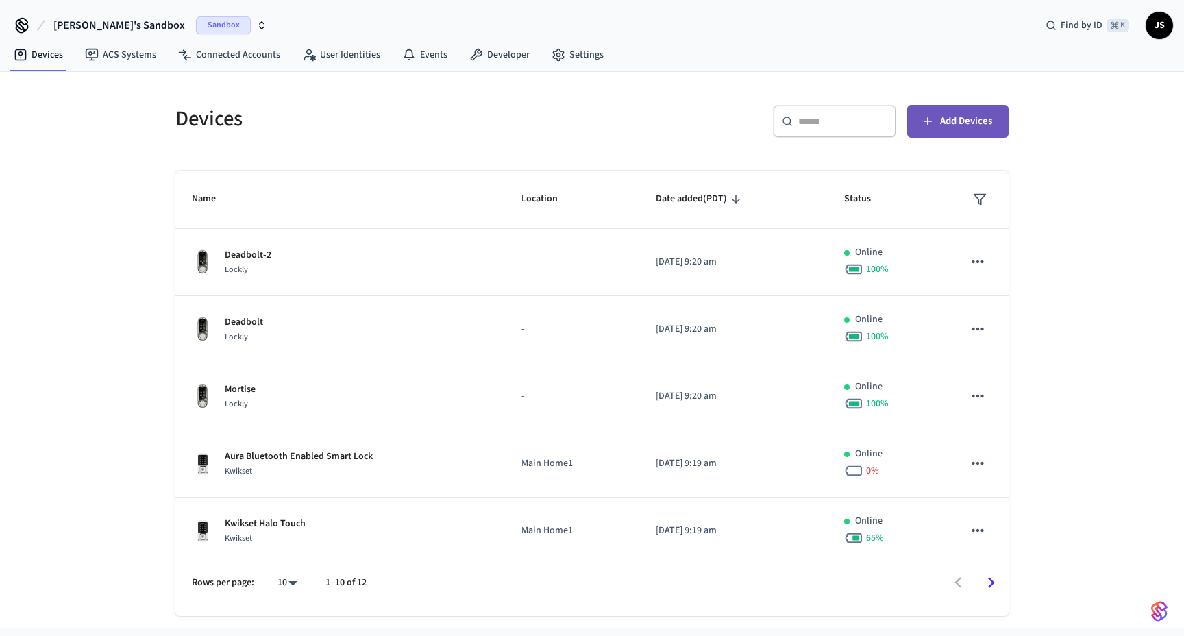
click at [942, 116] on span "Add Devices" at bounding box center [966, 121] width 52 height 18
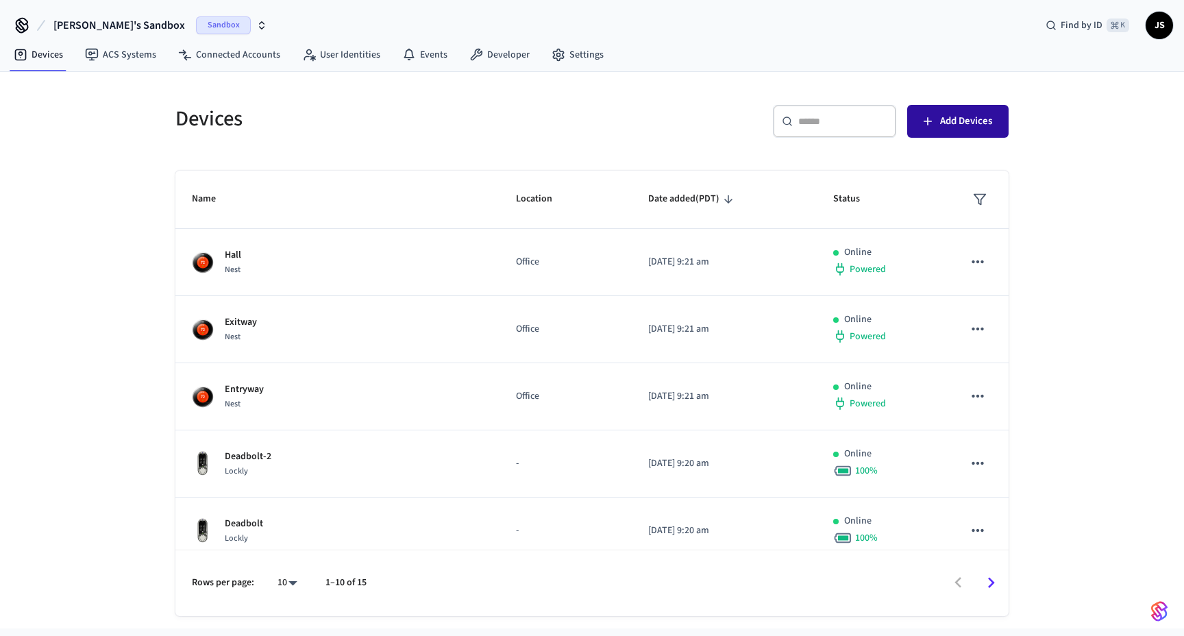
click at [941, 125] on span "Add Devices" at bounding box center [966, 121] width 52 height 18
click at [963, 113] on span "Add Devices" at bounding box center [966, 121] width 52 height 18
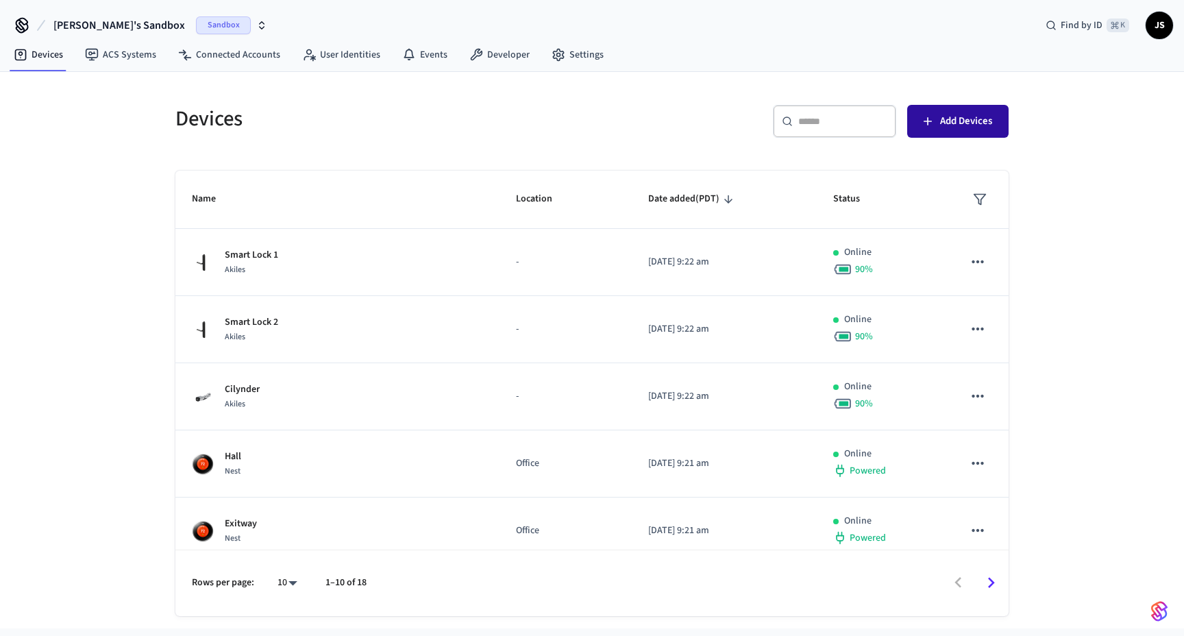
click at [947, 122] on span "Add Devices" at bounding box center [966, 121] width 52 height 18
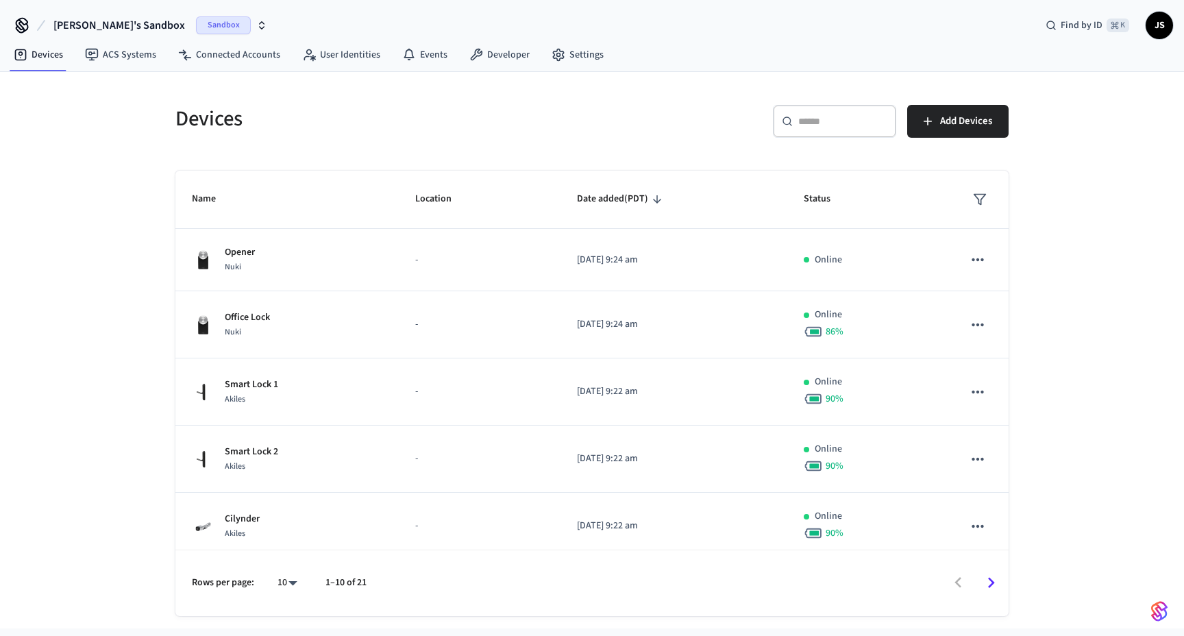
click at [713, 151] on div "Devices ​ ​ Add Devices Name Location Date added (PDT) Status Opener Nuki - [DA…" at bounding box center [591, 352] width 855 height 528
click at [979, 122] on span "Add Devices" at bounding box center [966, 121] width 52 height 18
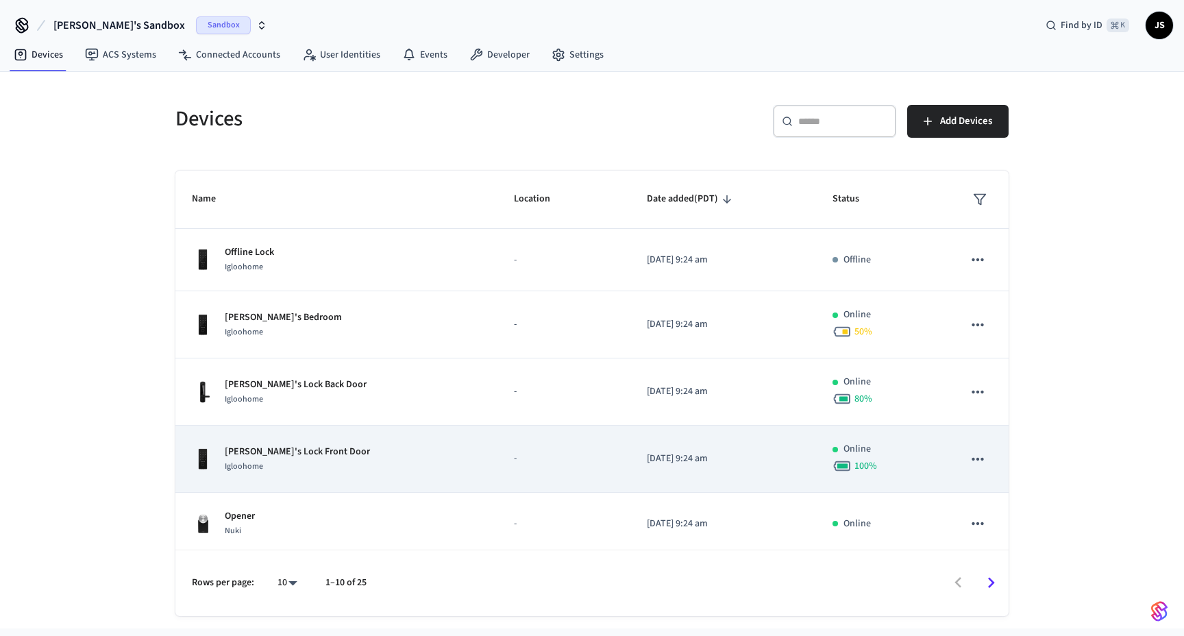
click at [293, 445] on p "[PERSON_NAME]'s Lock Front Door" at bounding box center [297, 452] width 145 height 14
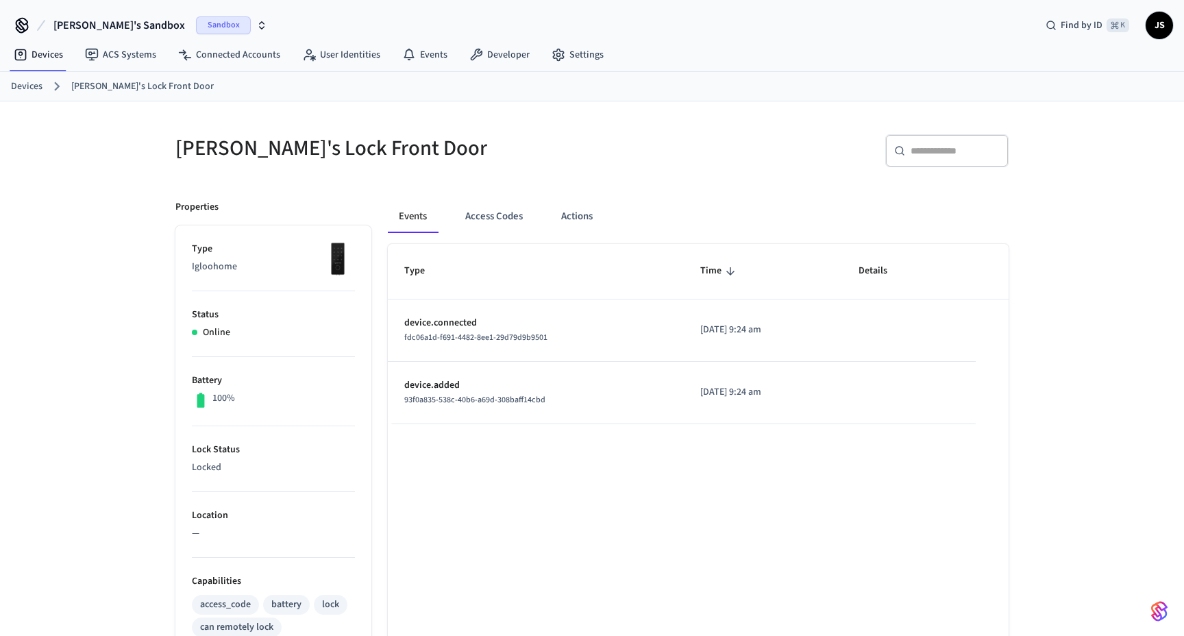
click at [214, 268] on p "Igloohome" at bounding box center [273, 267] width 163 height 14
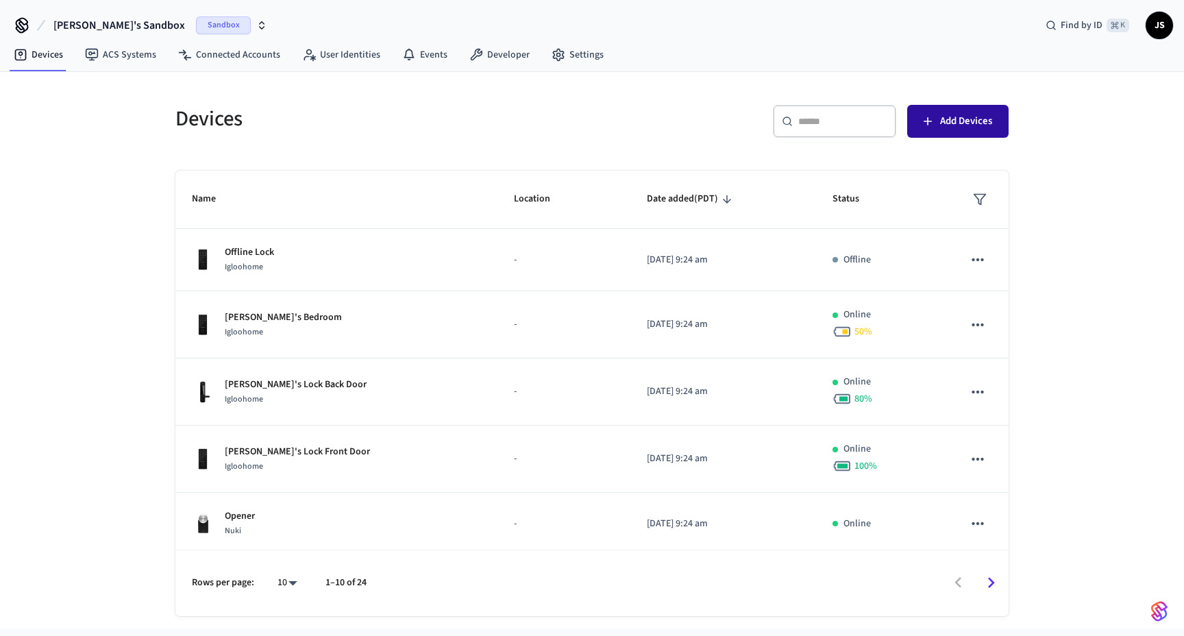
click at [966, 126] on span "Add Devices" at bounding box center [966, 121] width 52 height 18
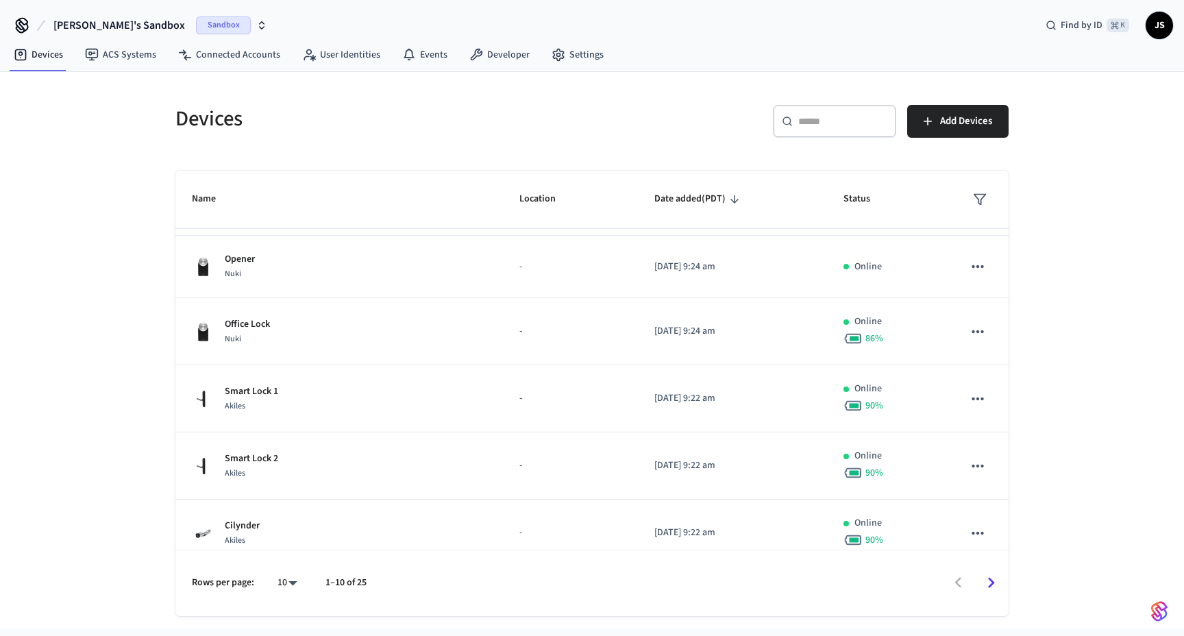
scroll to position [341, 0]
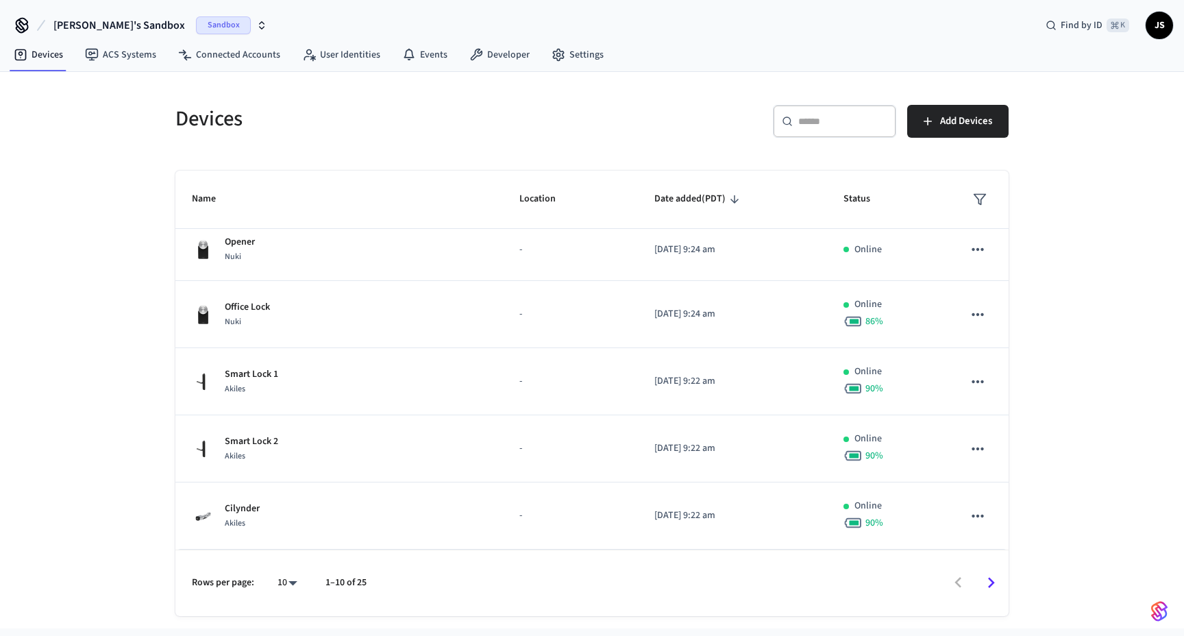
click at [991, 579] on icon "Go to next page" at bounding box center [990, 582] width 21 height 21
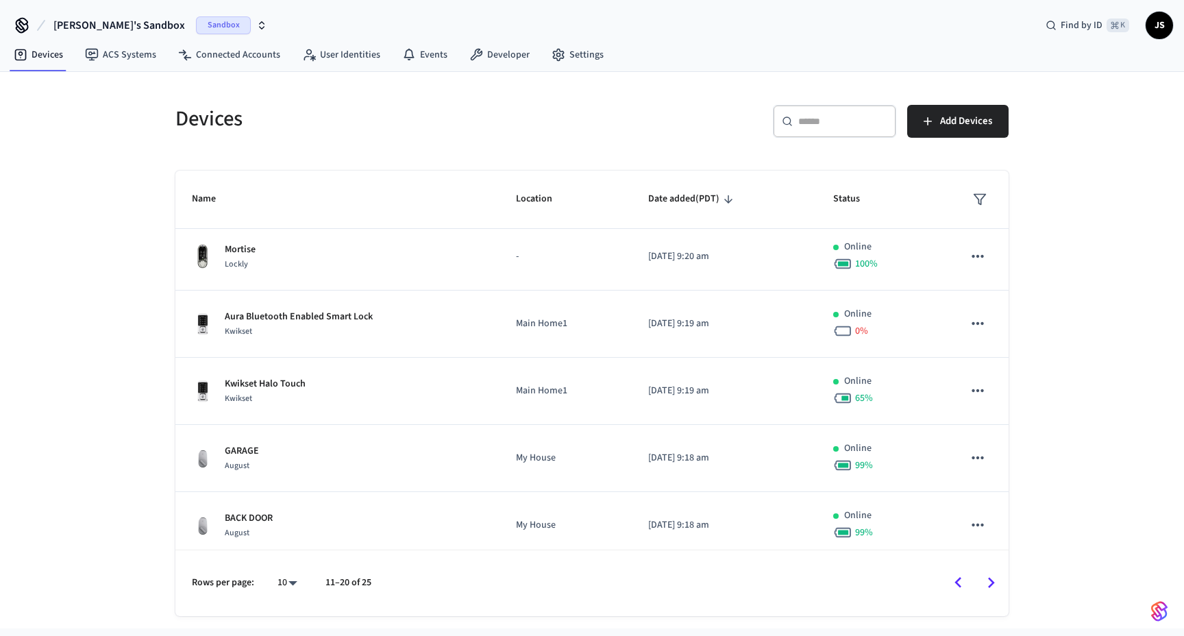
click at [994, 582] on icon "Go to next page" at bounding box center [990, 582] width 21 height 21
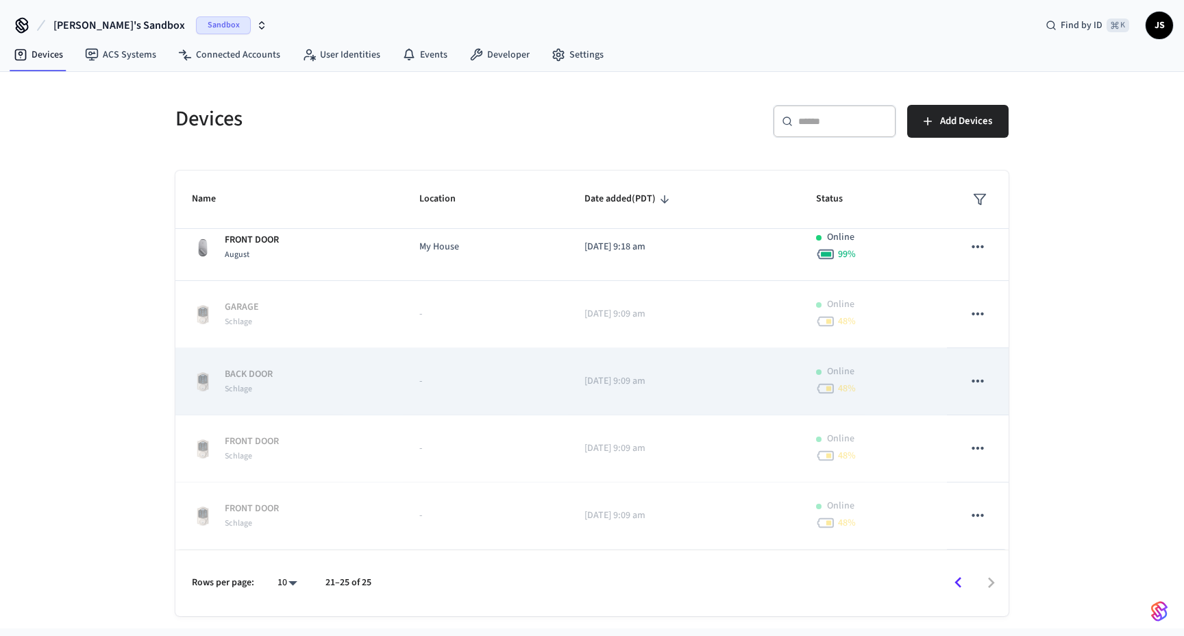
scroll to position [0, 0]
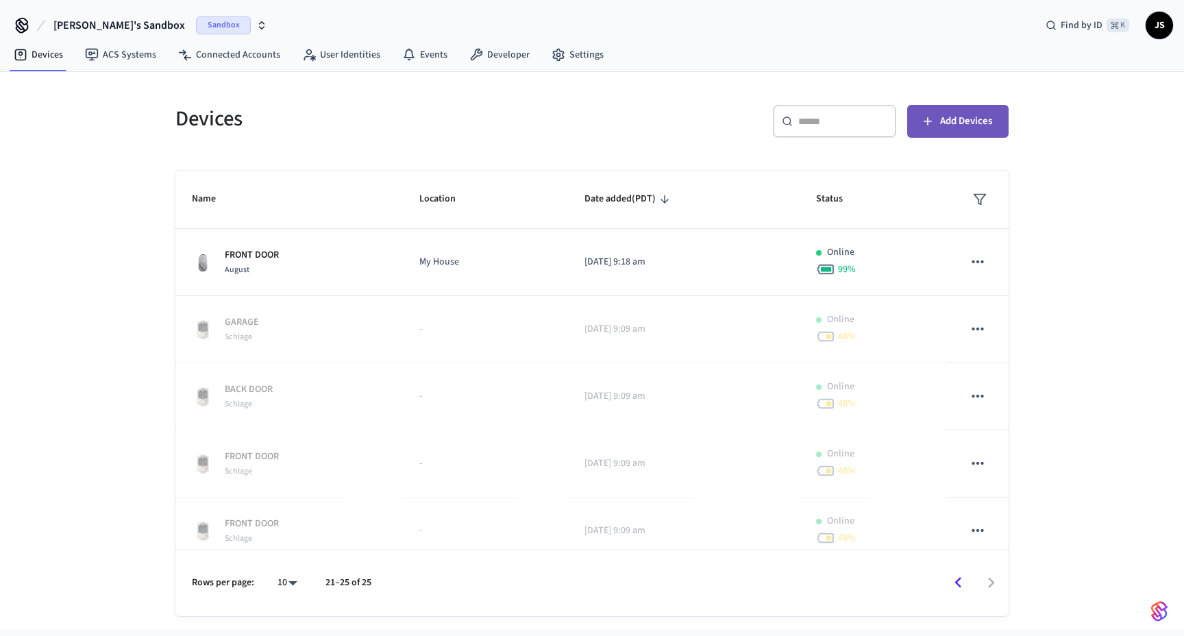
click at [989, 125] on span "Add Devices" at bounding box center [966, 121] width 52 height 18
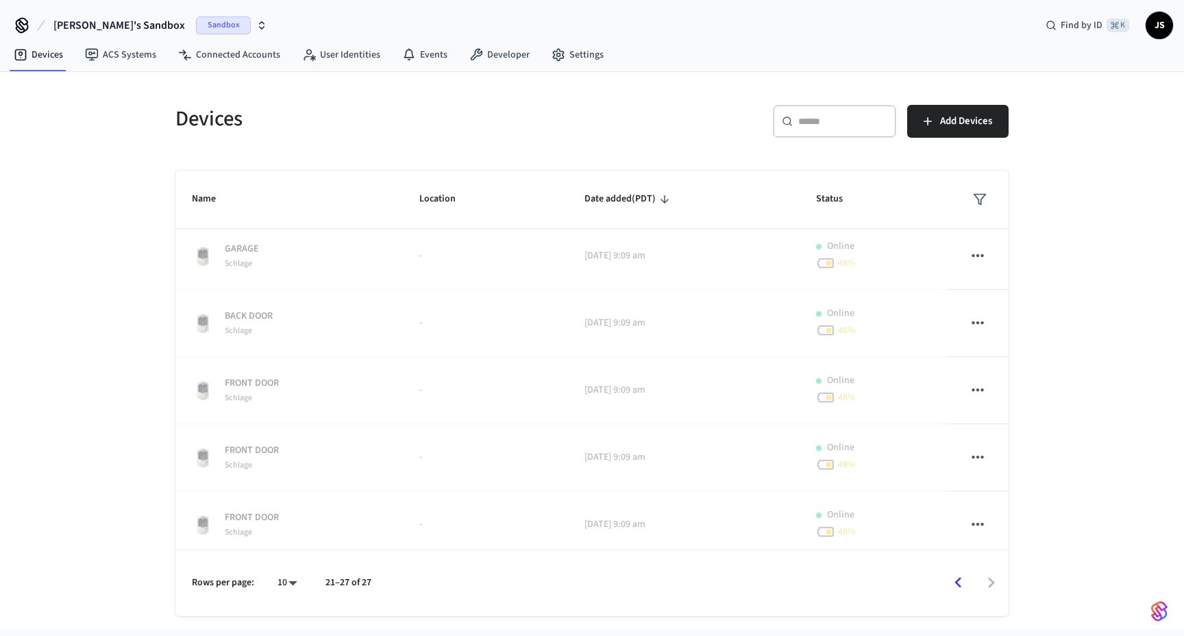
scroll to position [217, 0]
click at [951, 571] on button "Go to previous page" at bounding box center [958, 583] width 32 height 32
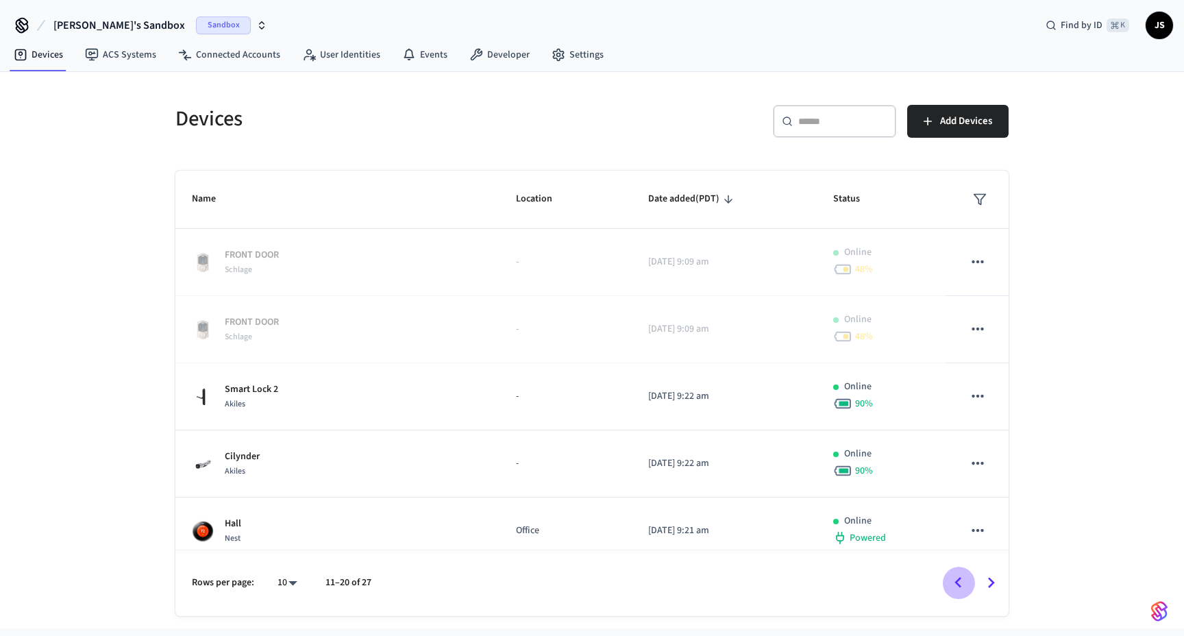
click at [953, 576] on icon "Go to previous page" at bounding box center [958, 582] width 21 height 21
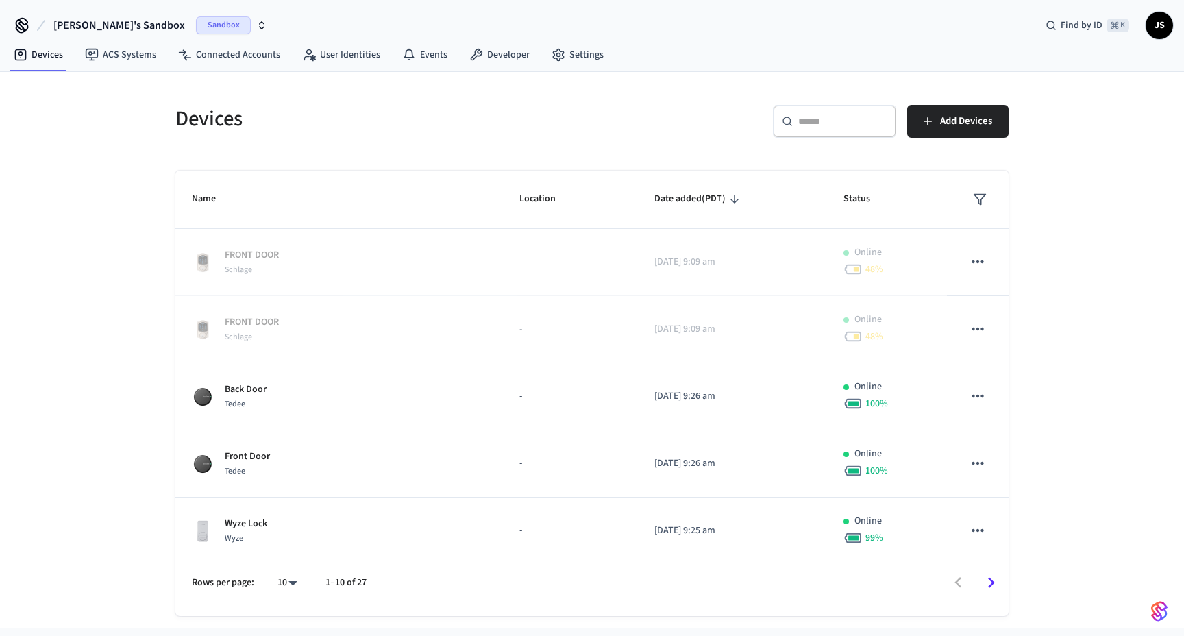
click at [953, 576] on div at bounding box center [693, 583] width 627 height 32
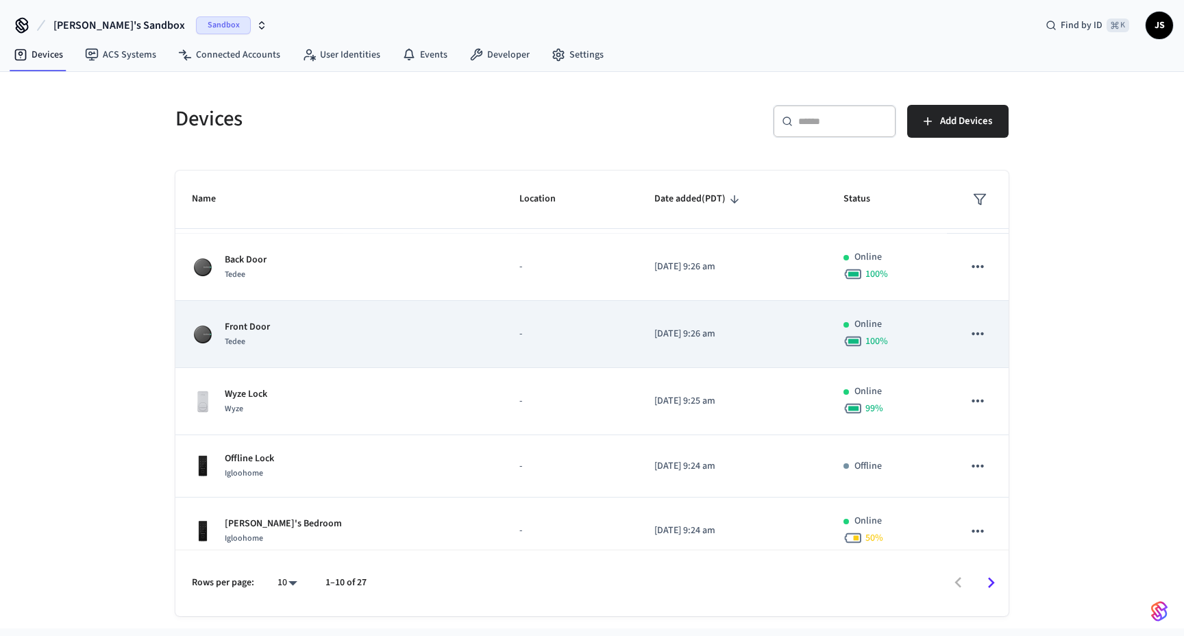
scroll to position [133, 0]
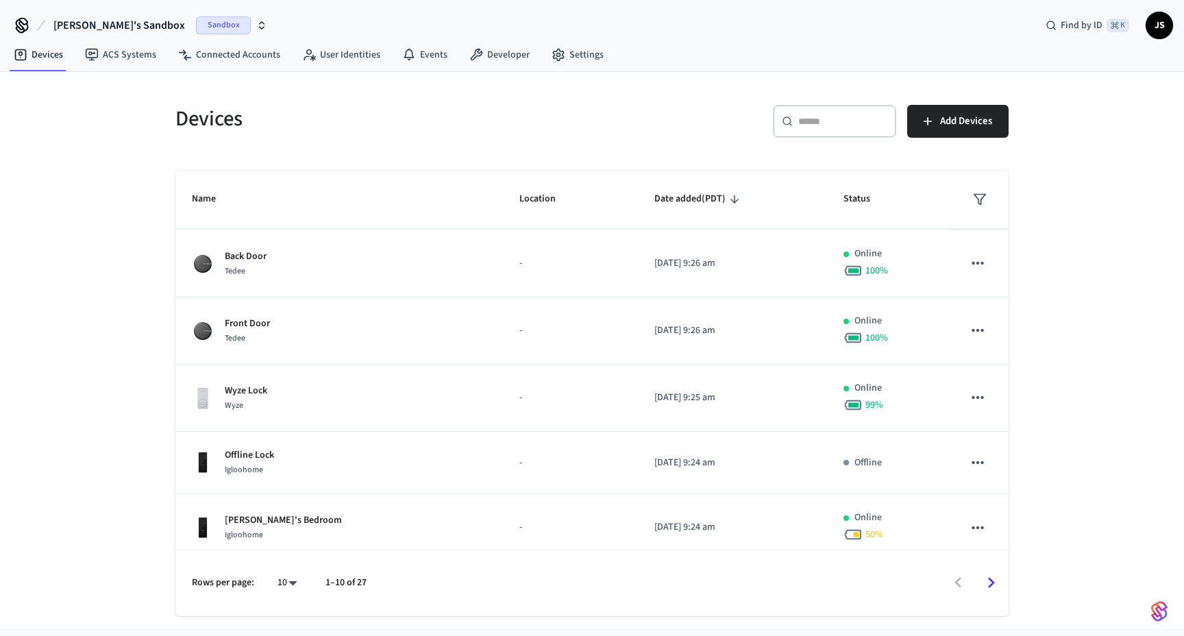
click at [880, 88] on div "​ ​ Add Devices" at bounding box center [796, 118] width 425 height 60
click at [948, 124] on span "Add Devices" at bounding box center [966, 121] width 52 height 18
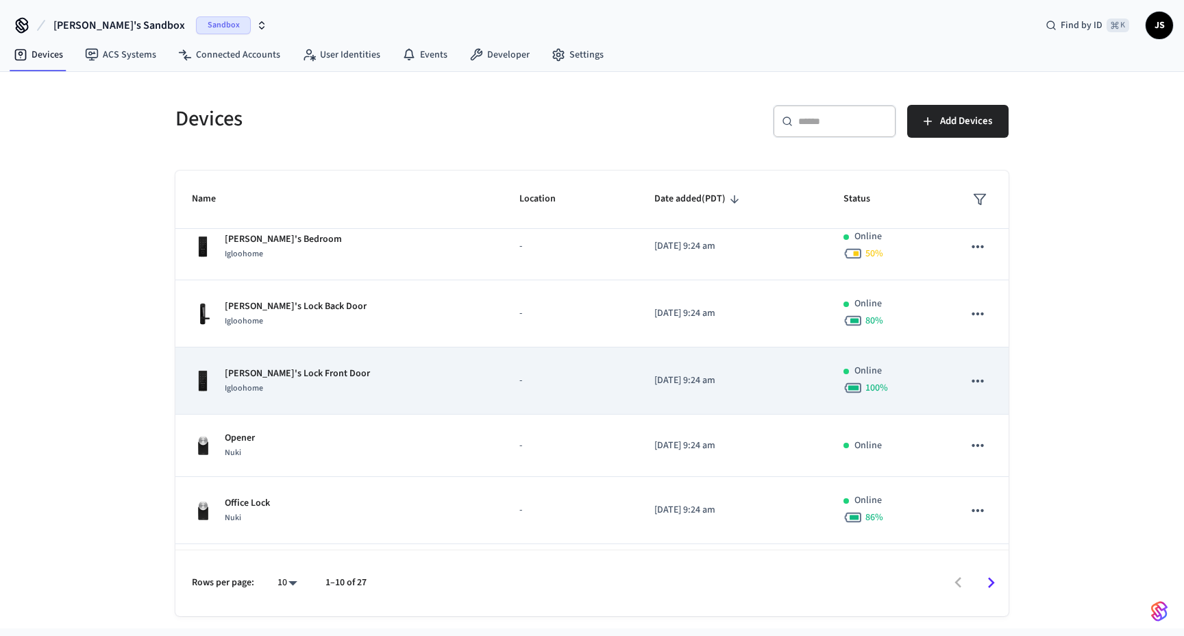
scroll to position [476, 0]
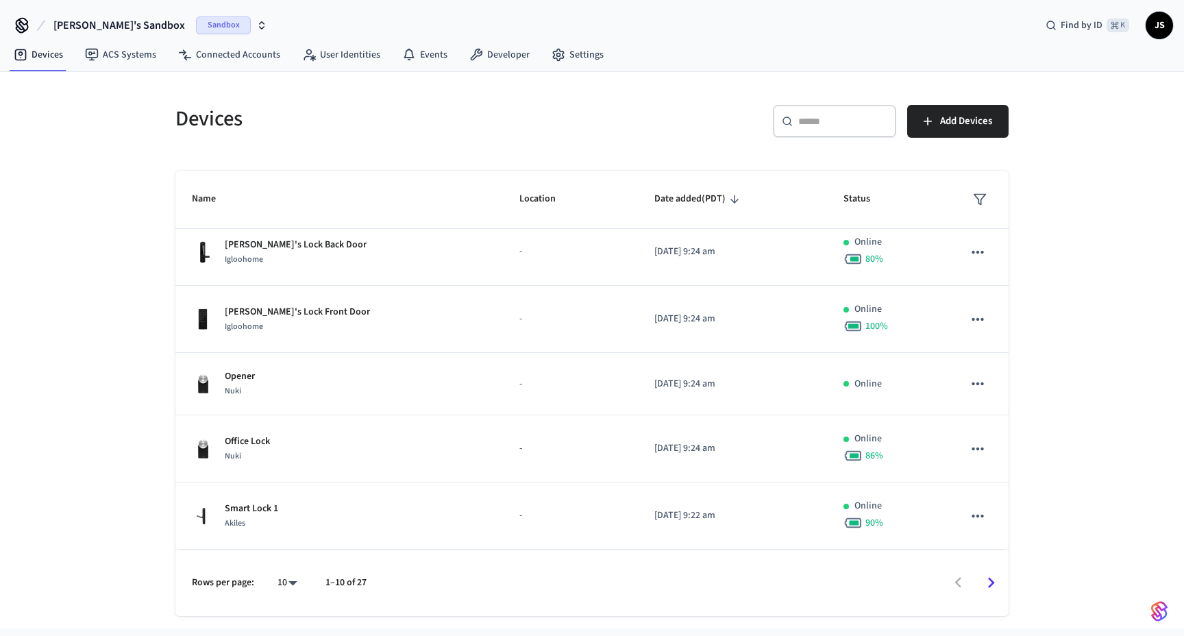
click at [987, 582] on icon "Go to next page" at bounding box center [990, 582] width 21 height 21
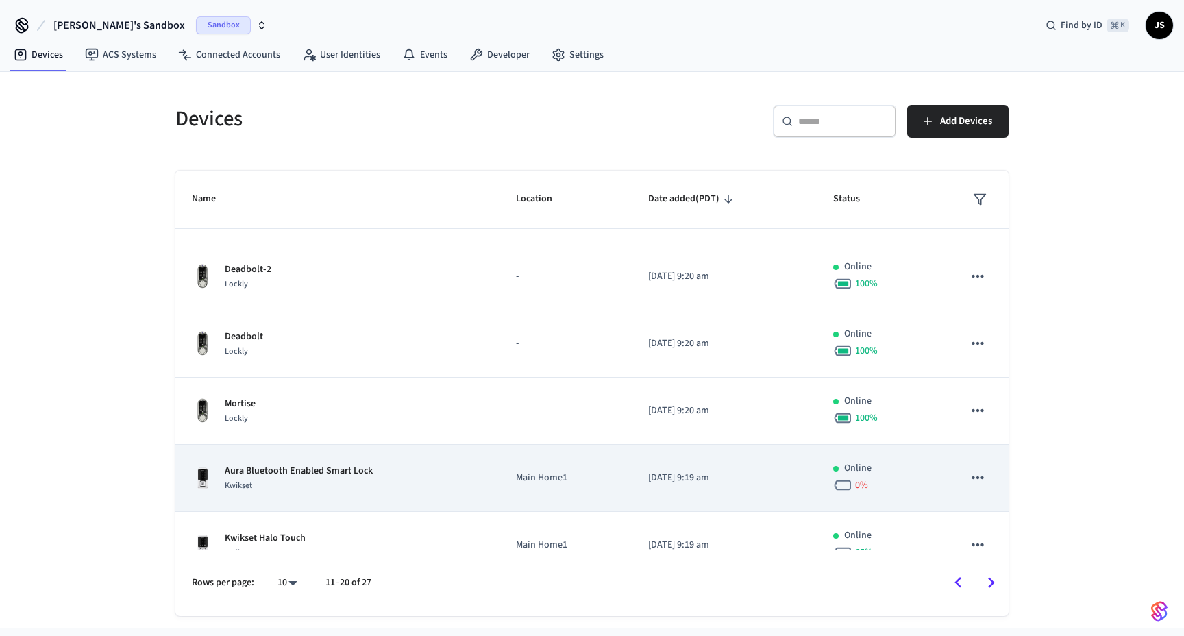
scroll to position [485, 0]
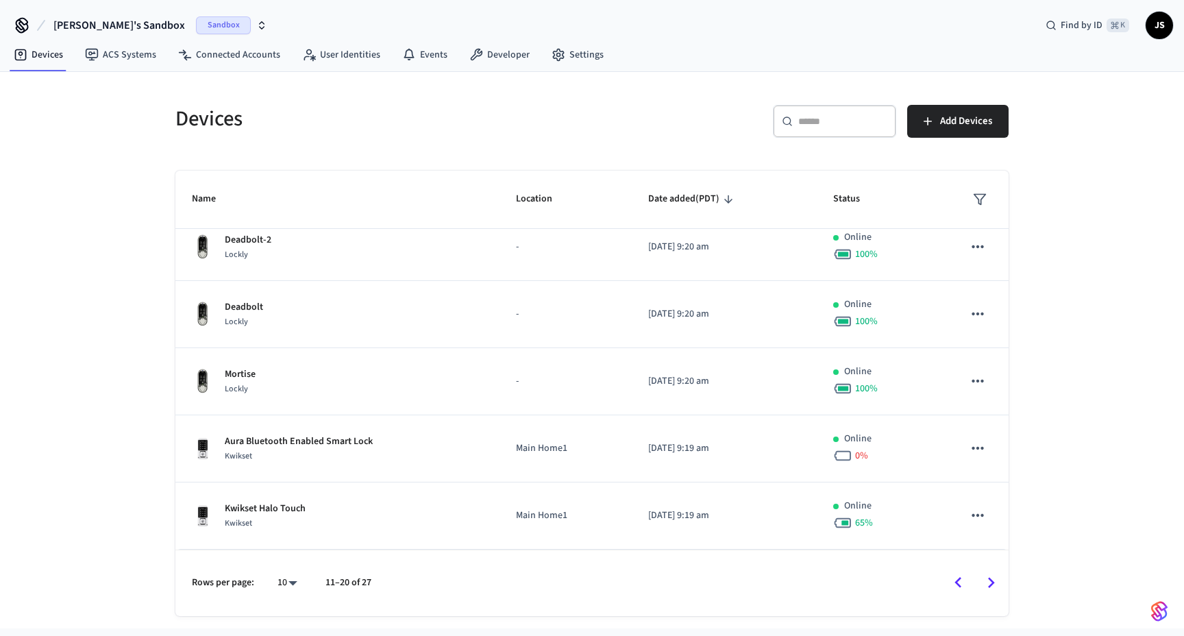
click at [994, 576] on icon "Go to next page" at bounding box center [990, 582] width 21 height 21
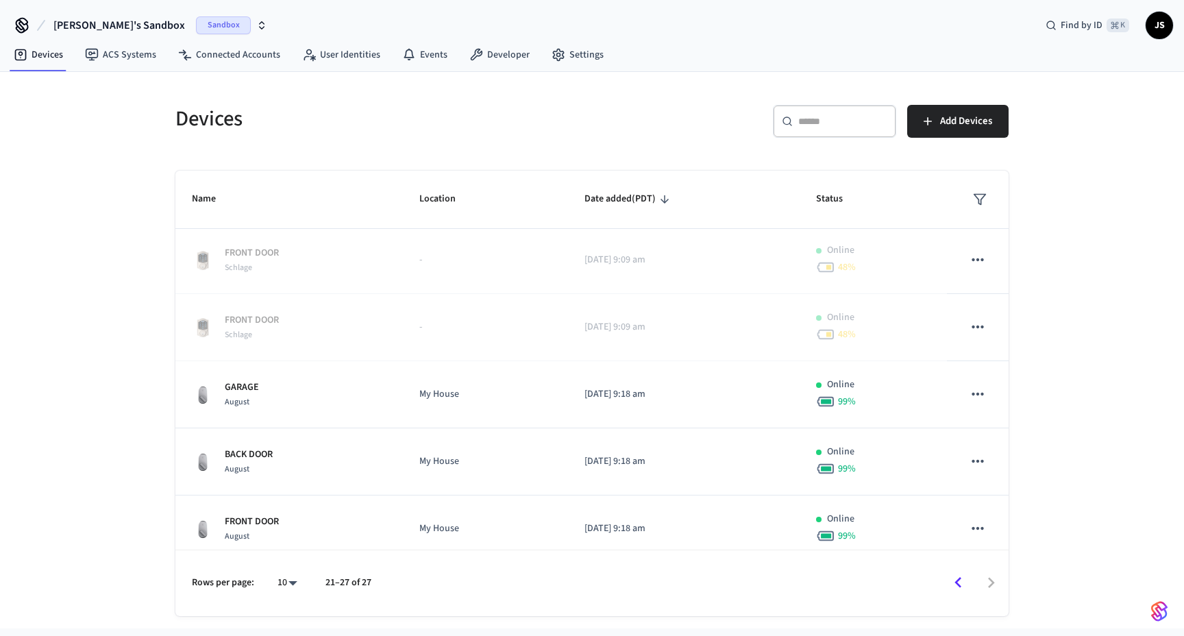
scroll to position [0, 0]
click at [234, 62] on link "Connected Accounts" at bounding box center [229, 54] width 124 height 25
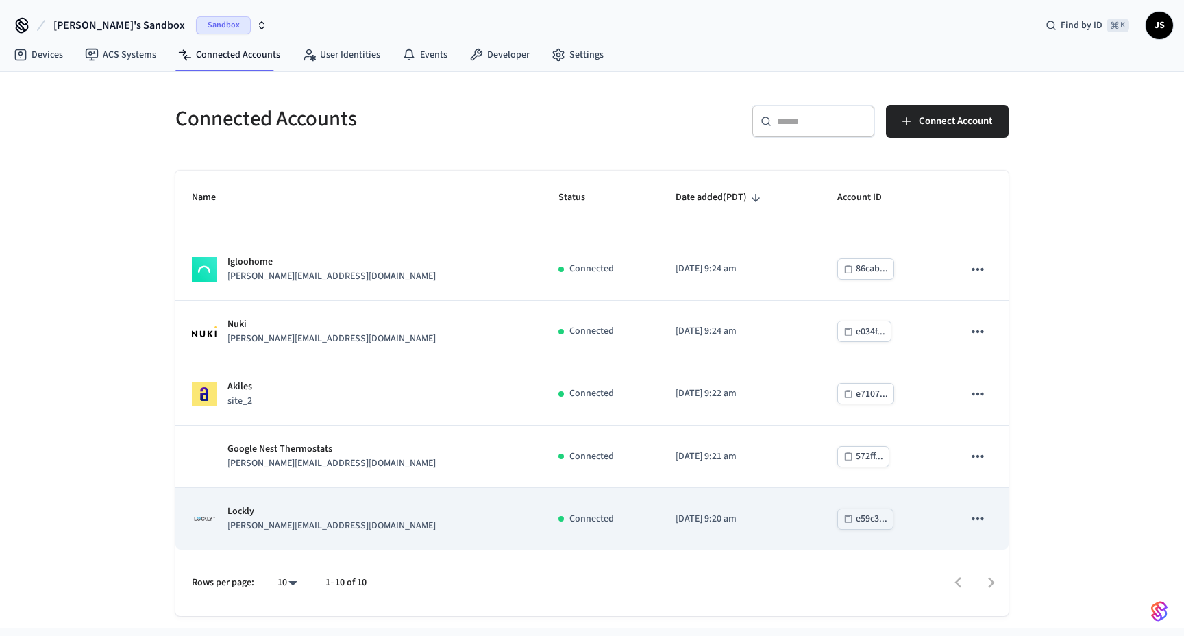
scroll to position [301, 0]
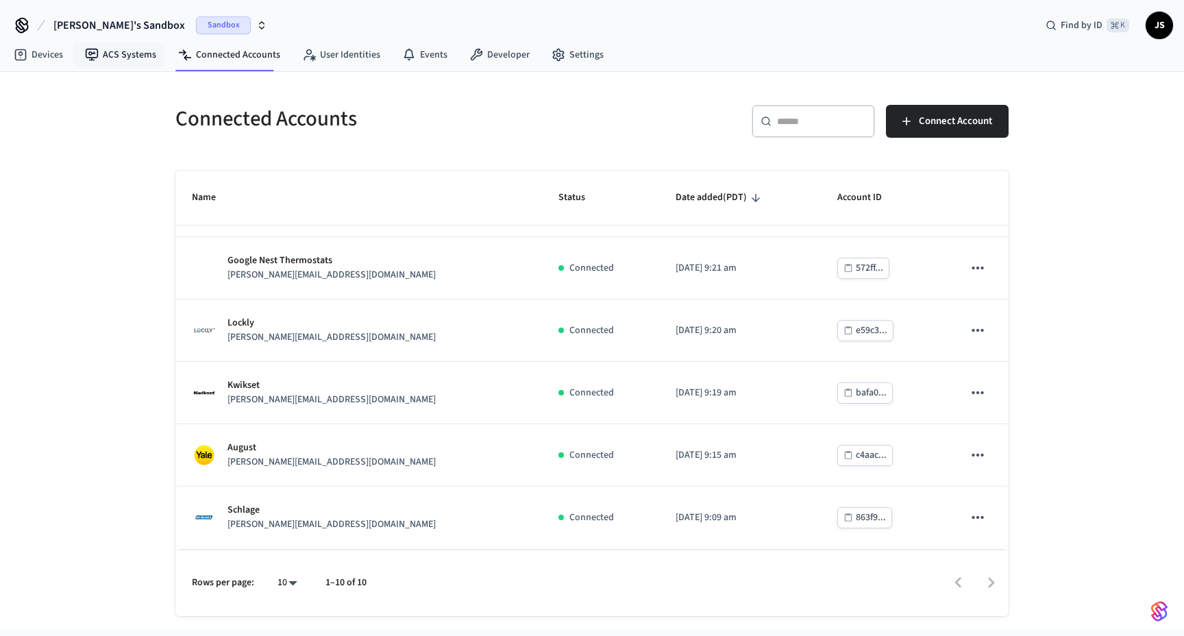
click at [48, 69] on nav "Devices ACS Systems Connected Accounts User Identities Events Developer Settings" at bounding box center [309, 56] width 612 height 32
click at [53, 51] on link "Devices" at bounding box center [38, 54] width 71 height 25
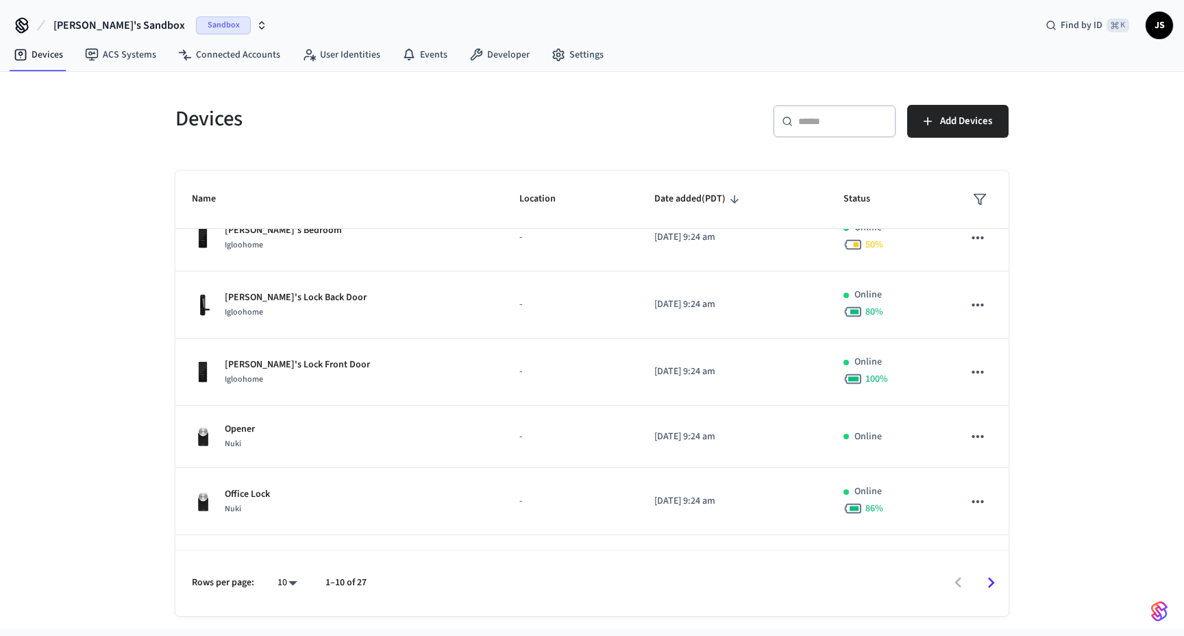
scroll to position [341, 0]
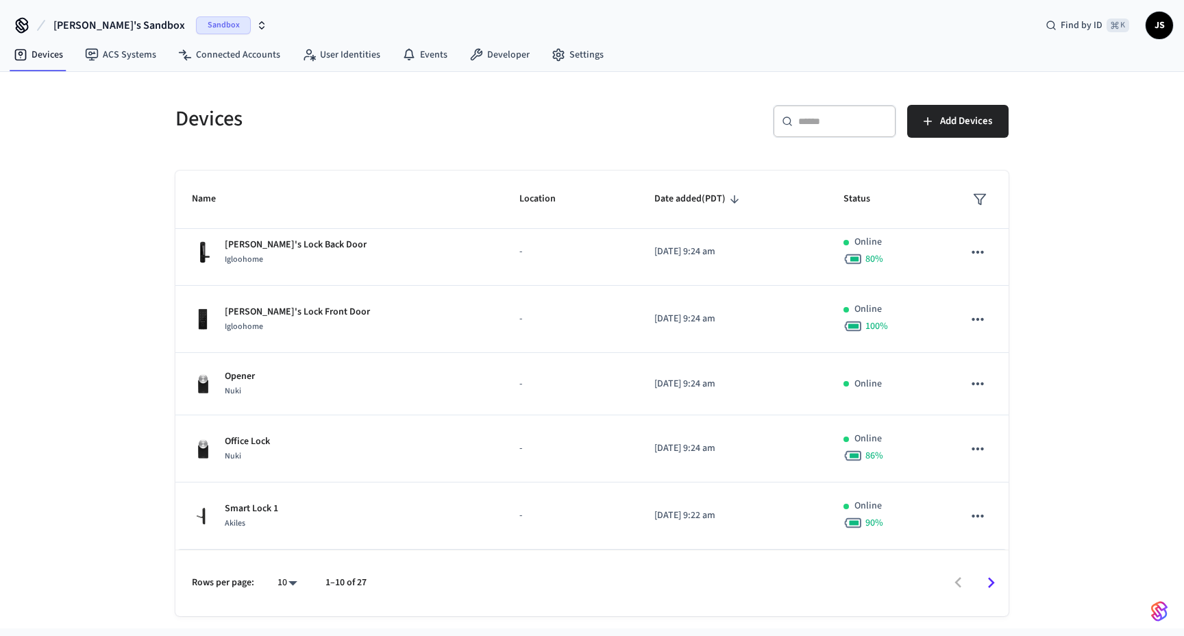
click at [996, 586] on icon "Go to next page" at bounding box center [990, 582] width 21 height 21
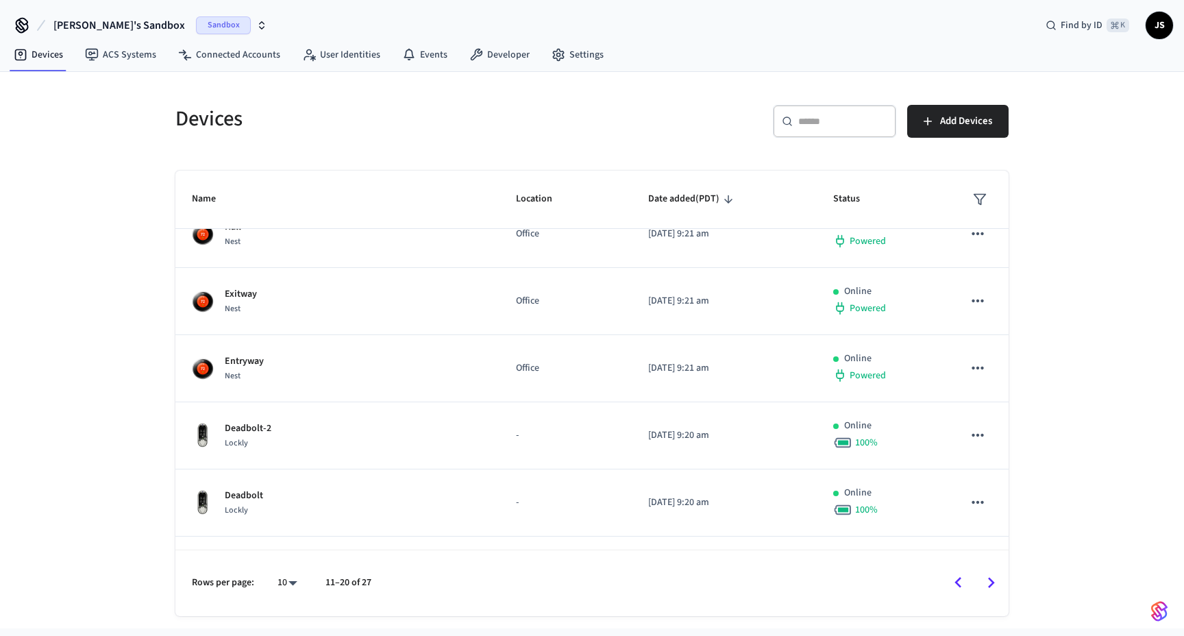
scroll to position [351, 0]
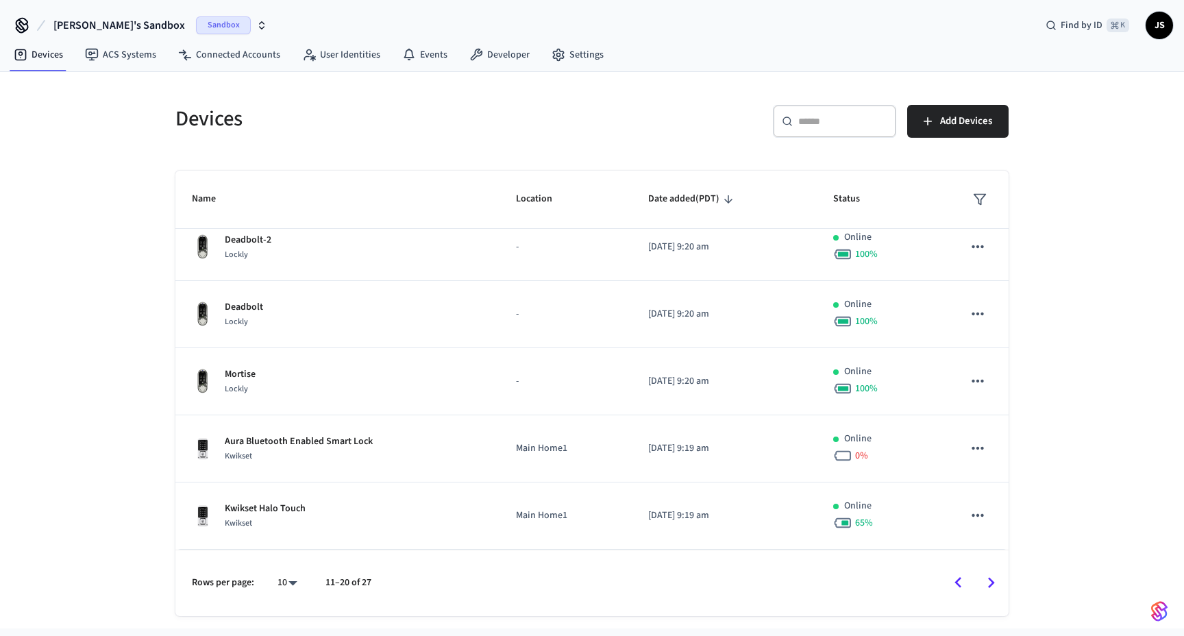
click at [991, 579] on icon "Go to next page" at bounding box center [991, 582] width 7 height 11
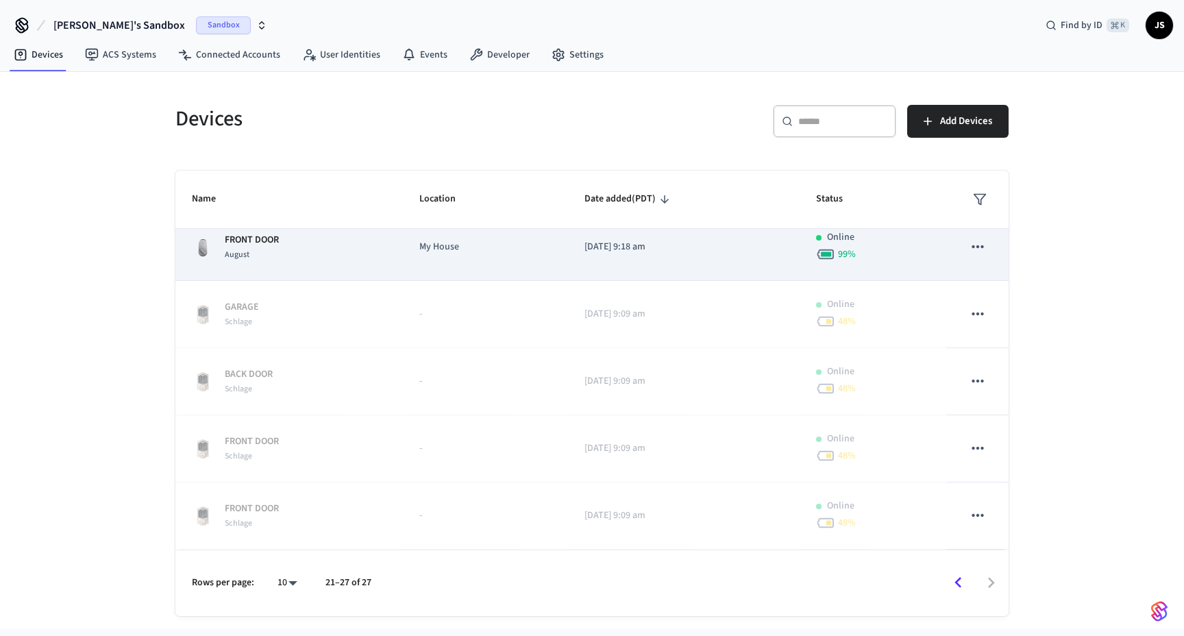
click at [249, 245] on p "FRONT DOOR" at bounding box center [252, 240] width 54 height 14
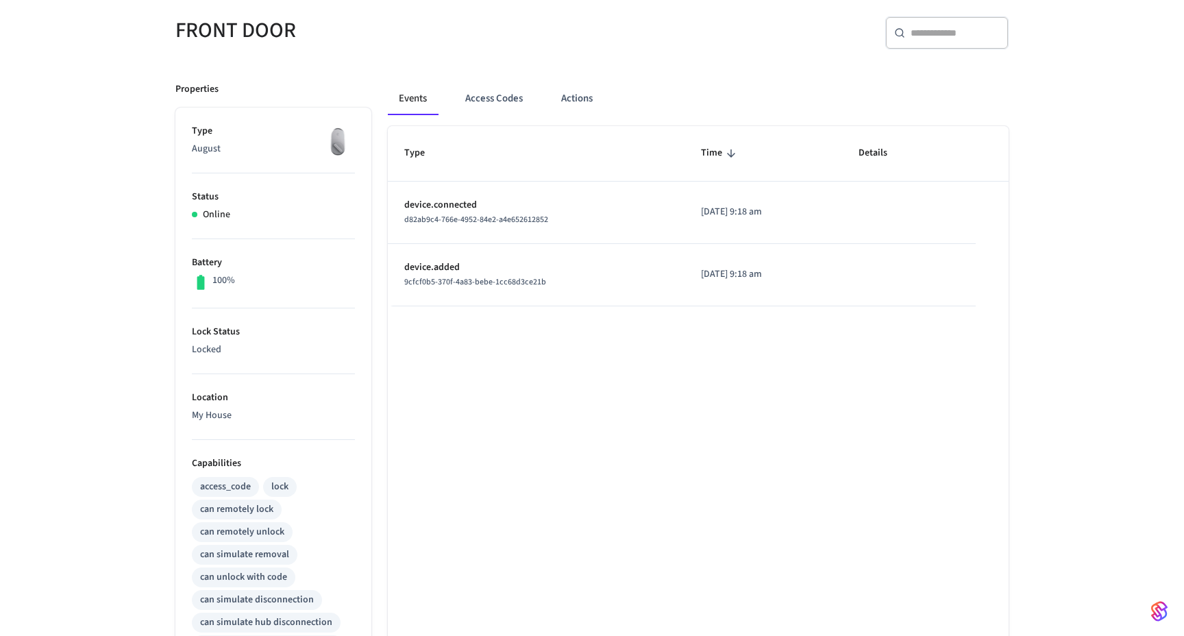
scroll to position [113, 0]
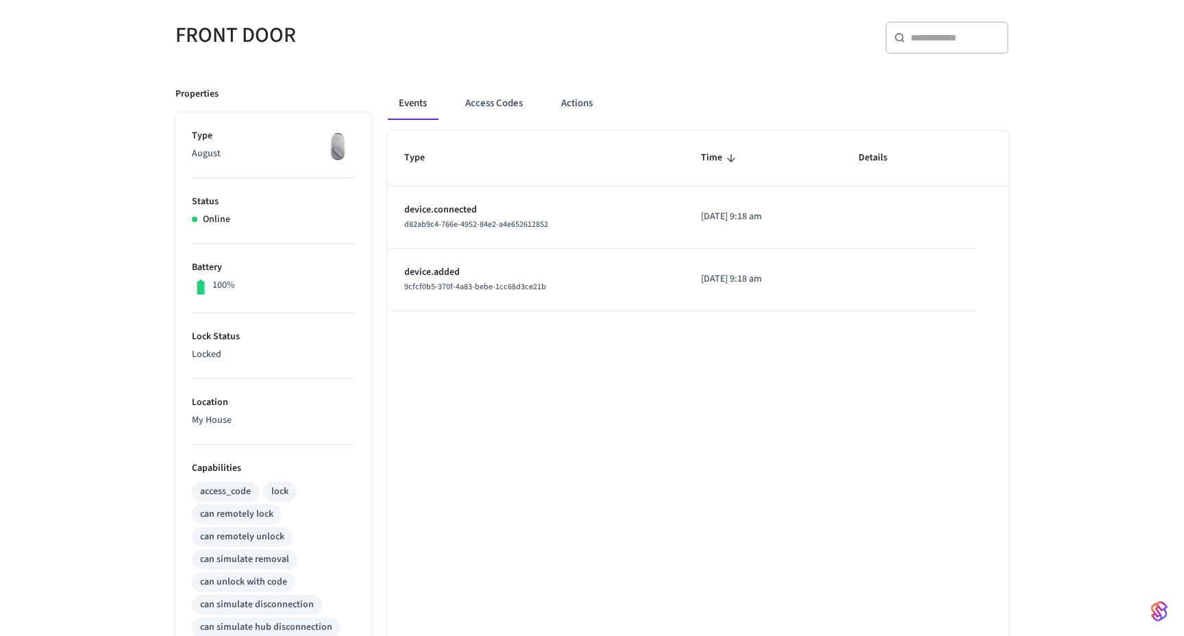
click at [19, 127] on div "FRONT DOOR ​ ​ Properties Type August Status Online Battery 100% Lock Status Lo…" at bounding box center [592, 472] width 1184 height 968
